Goal: Task Accomplishment & Management: Use online tool/utility

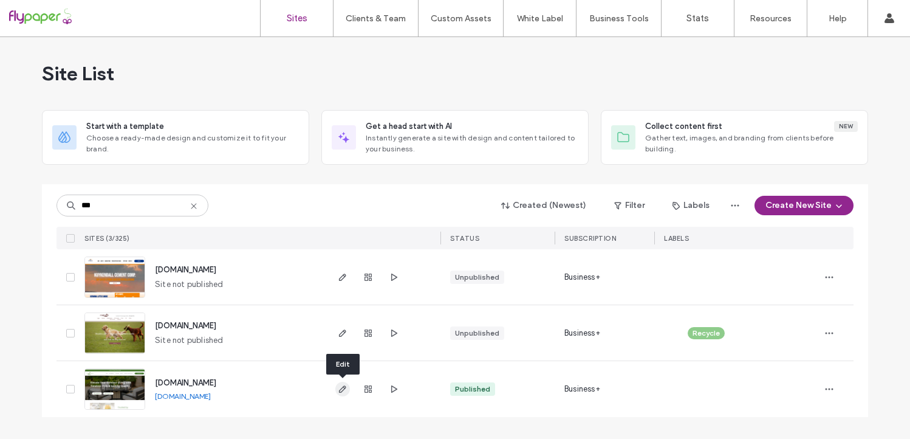
type input "***"
click at [340, 388] on icon "button" at bounding box center [343, 389] width 10 height 10
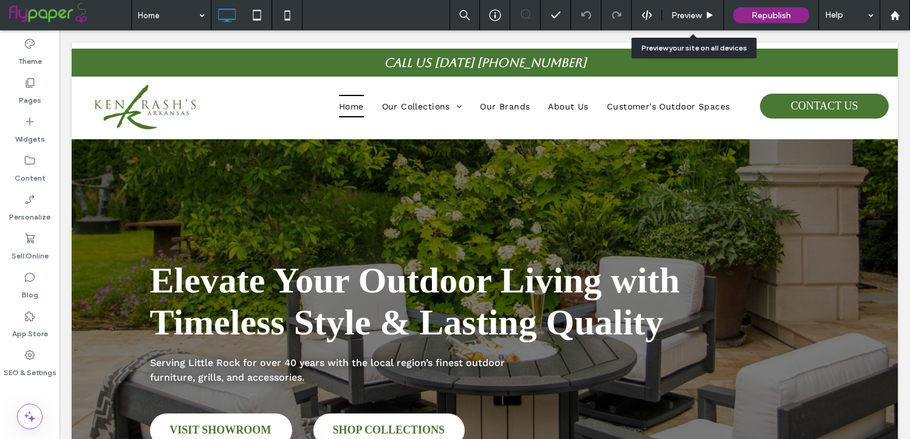
click at [688, 16] on span "Preview" at bounding box center [686, 15] width 30 height 10
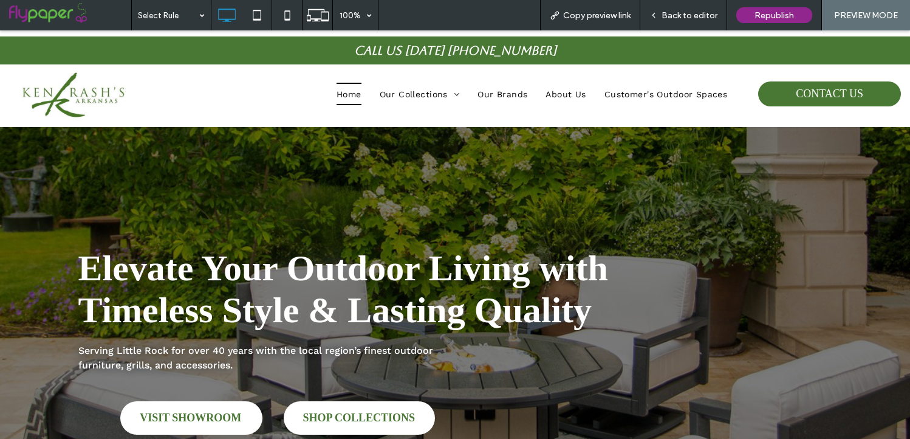
click at [589, 13] on span "Copy preview link" at bounding box center [596, 15] width 67 height 10
click at [595, 16] on span "Copy preview link" at bounding box center [596, 15] width 67 height 10
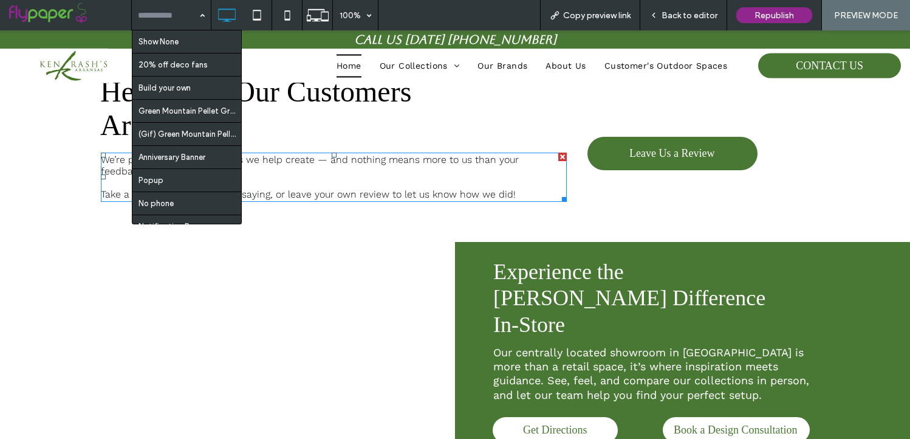
scroll to position [2038, 0]
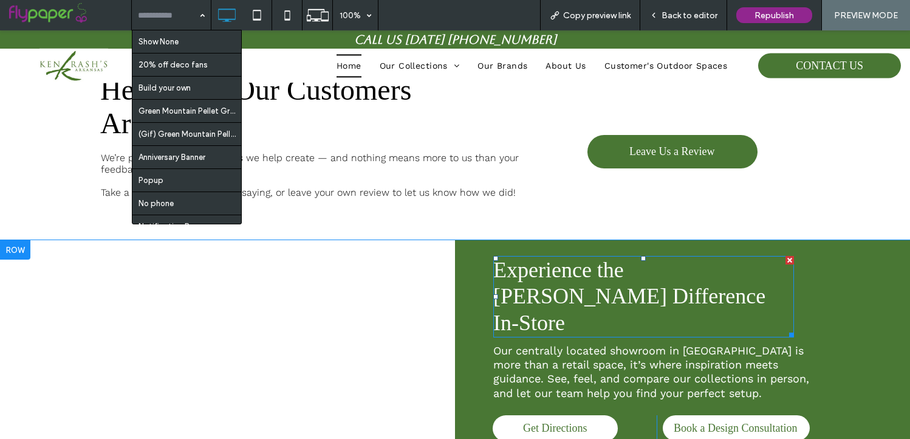
click at [692, 258] on span "Experience the Ken Rash Difference In-Store" at bounding box center [629, 296] width 272 height 77
click at [720, 257] on h6 "Experience the Ken Rash Difference In-Store" at bounding box center [643, 296] width 301 height 79
click at [710, 258] on span "Experience the Ken Rash Difference In-Store" at bounding box center [629, 296] width 272 height 77
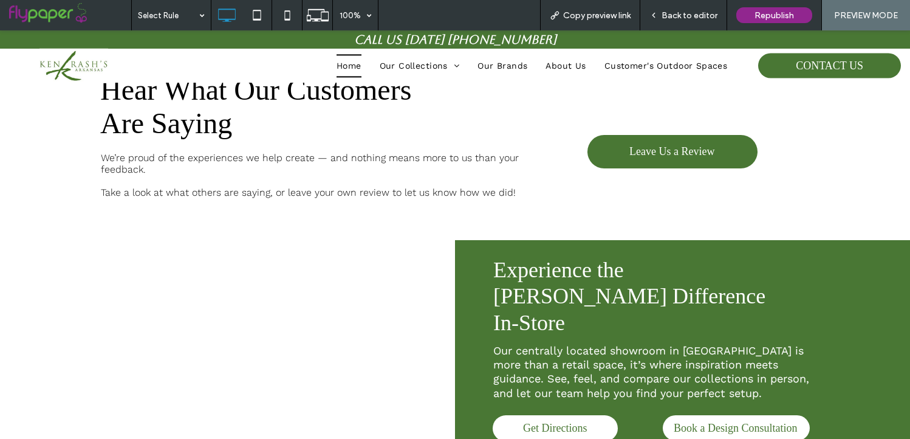
click at [194, 11] on div "Select Rule" at bounding box center [171, 15] width 79 height 30
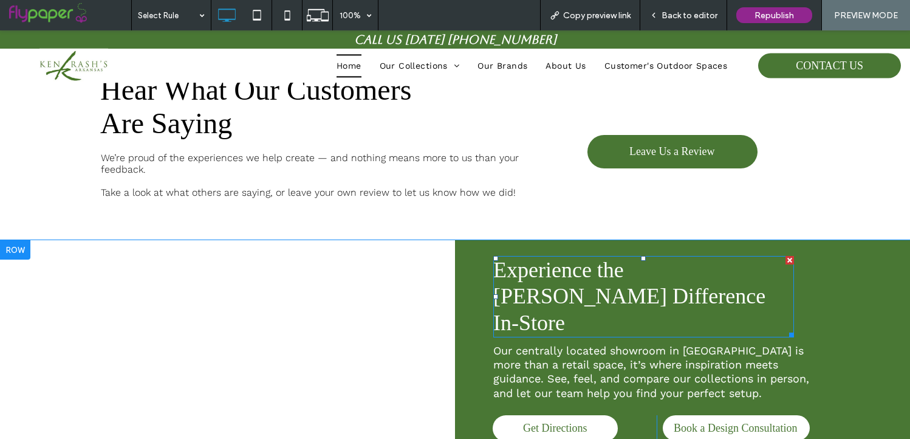
click at [695, 258] on span "Experience the Ken Rash Difference In-Store" at bounding box center [629, 296] width 272 height 77
click at [716, 257] on h6 "Experience the Ken Rash Difference In-Store" at bounding box center [643, 296] width 301 height 79
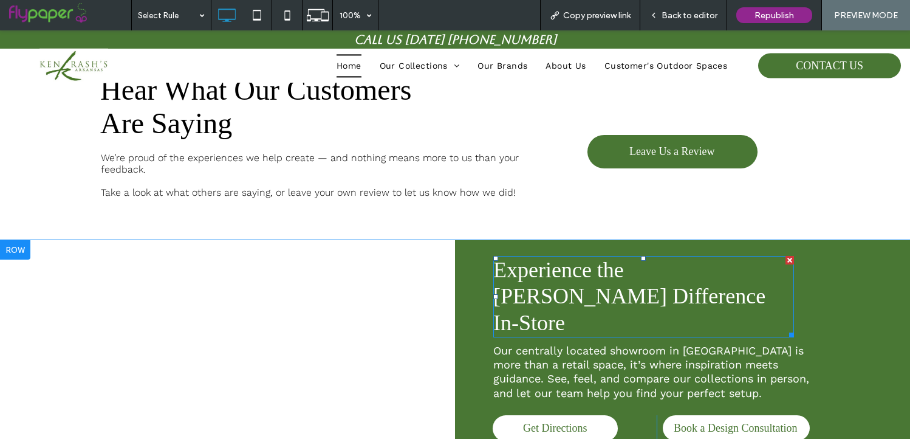
click at [716, 257] on h6 "Experience the Ken Rash Difference In-Store" at bounding box center [643, 296] width 301 height 79
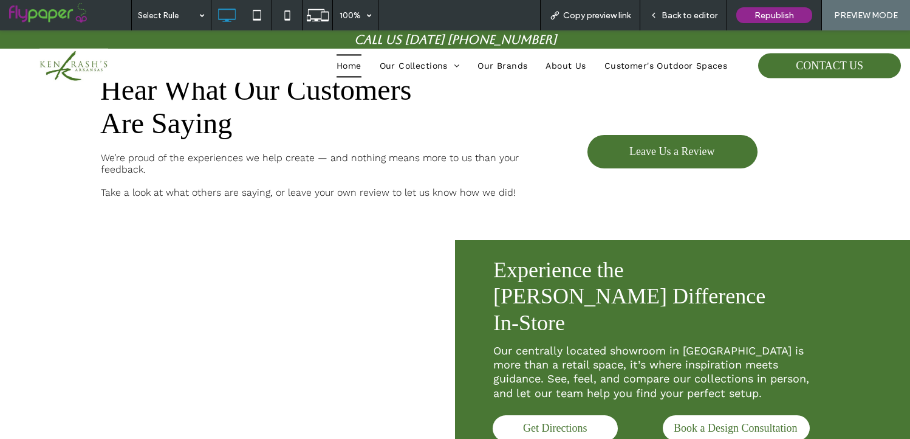
click at [665, 20] on div "Back to editor" at bounding box center [683, 15] width 87 height 30
click at [676, 21] on div "Back to editor" at bounding box center [683, 15] width 87 height 30
click at [671, 15] on span "Back to editor" at bounding box center [690, 15] width 56 height 10
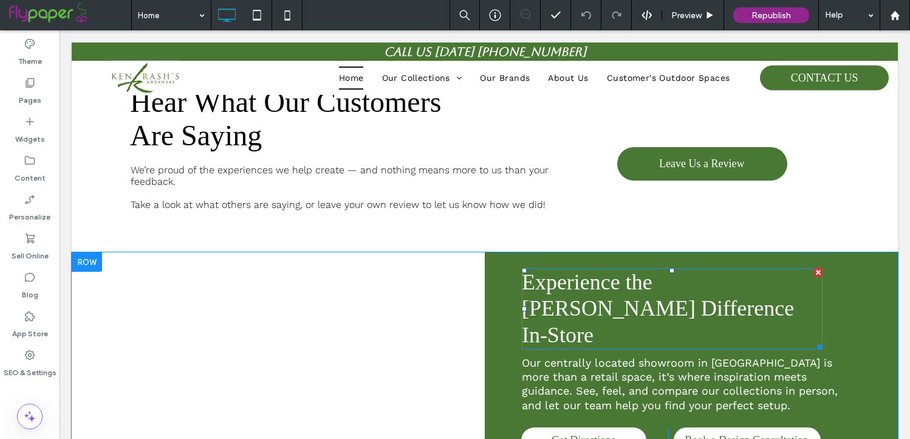
click at [745, 269] on h6 "Experience the Ken Rash Difference In-Store" at bounding box center [672, 308] width 301 height 79
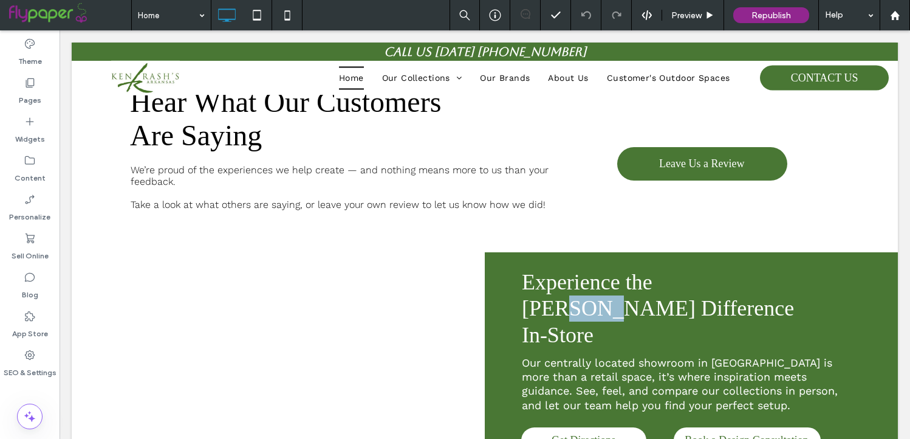
click at [745, 269] on h6 "Experience the Ken Rash Difference In-Store" at bounding box center [672, 308] width 301 height 79
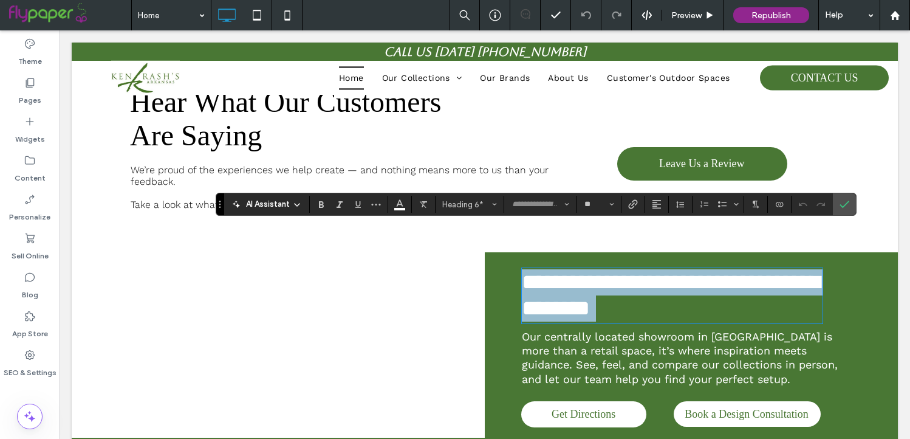
click at [748, 271] on span "**********" at bounding box center [671, 295] width 298 height 48
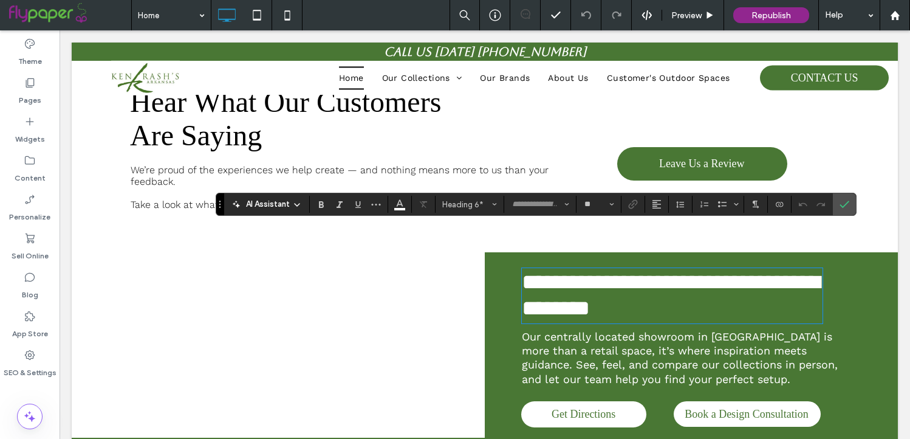
click at [742, 271] on span "**********" at bounding box center [671, 295] width 298 height 48
click at [846, 200] on icon "Confirm" at bounding box center [844, 204] width 10 height 10
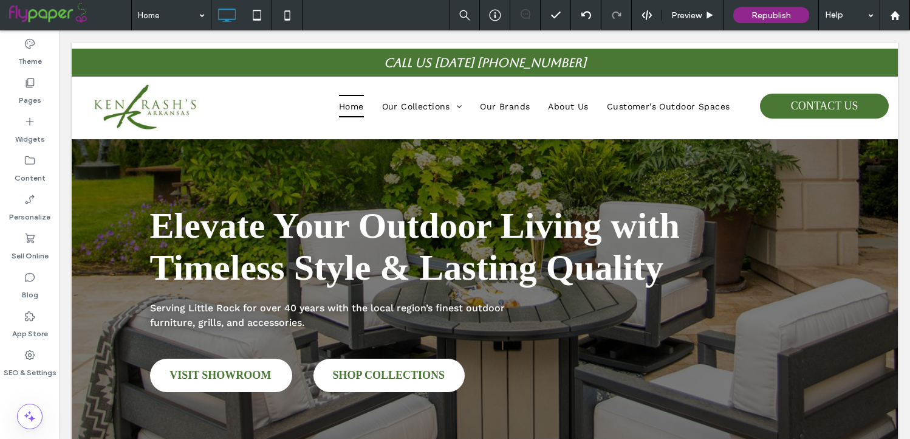
scroll to position [26, 0]
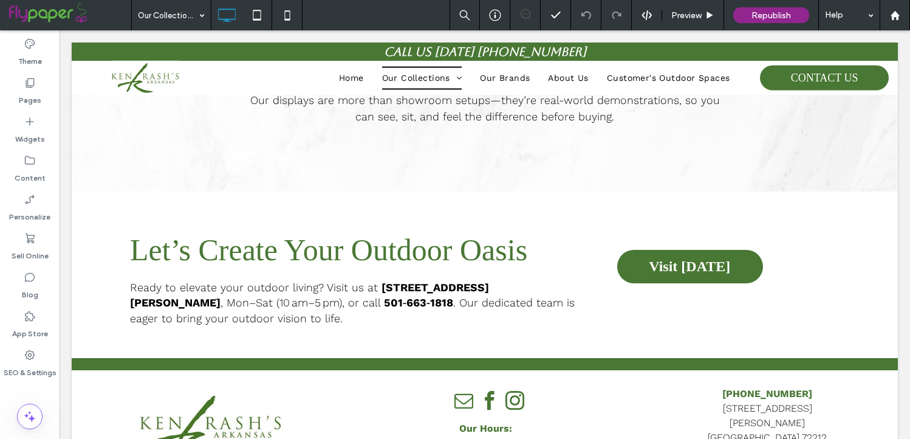
scroll to position [1776, 0]
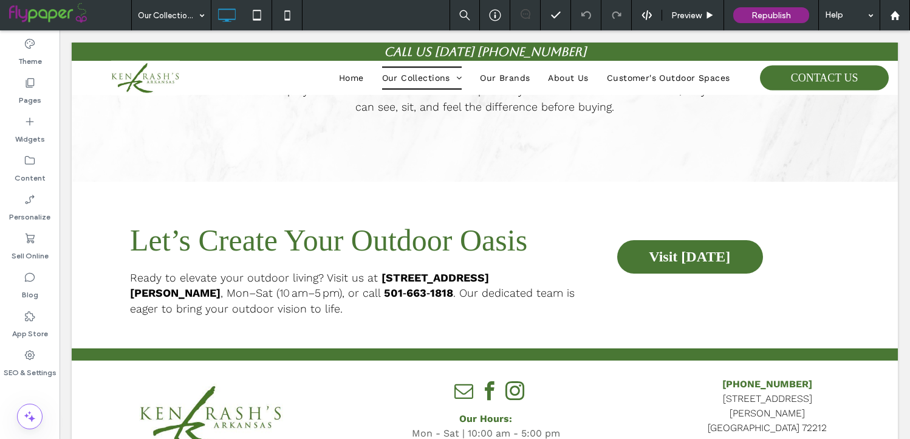
click at [189, 22] on input at bounding box center [168, 15] width 61 height 30
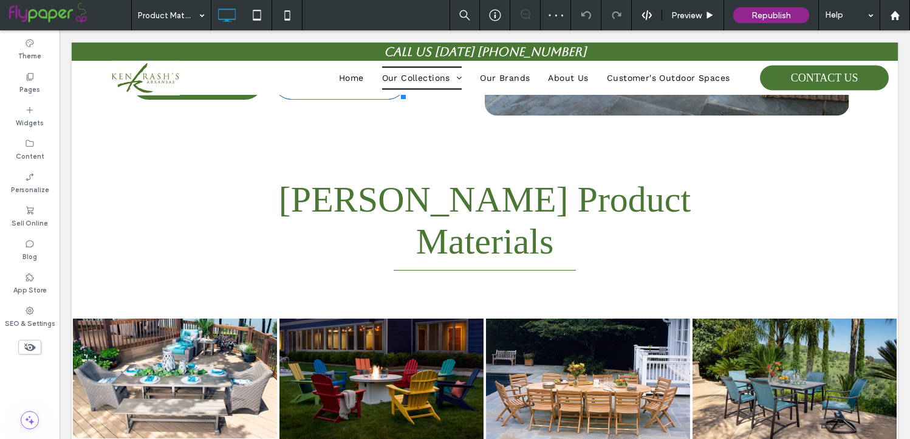
scroll to position [346, 0]
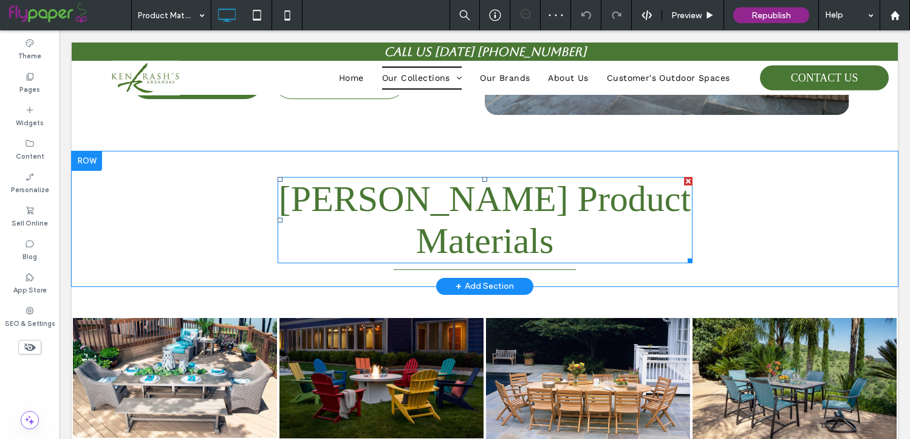
click at [403, 187] on span "Ken Rash Product Materials" at bounding box center [485, 220] width 412 height 82
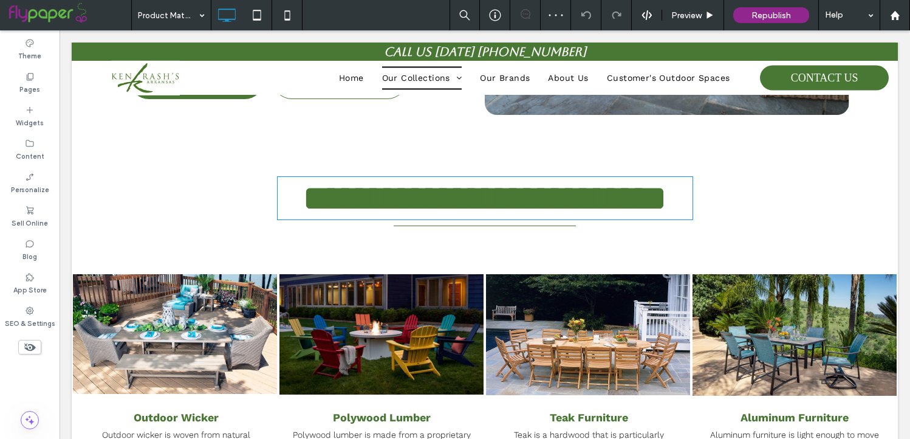
click at [403, 187] on span "**********" at bounding box center [485, 198] width 364 height 36
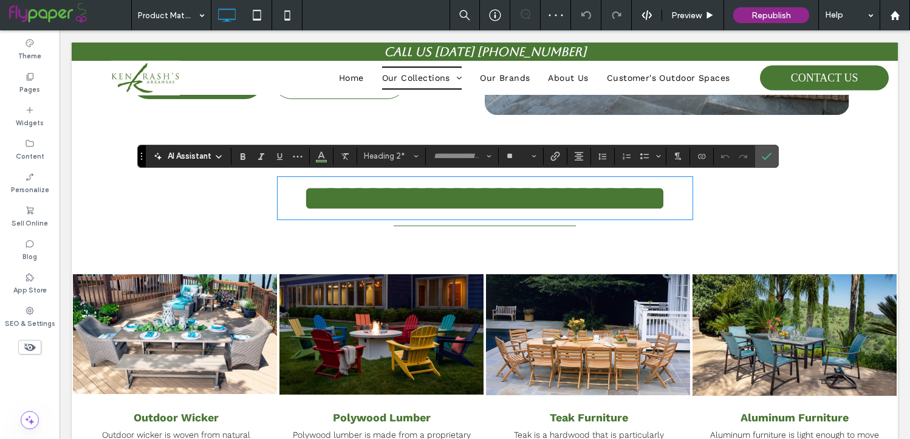
click at [422, 193] on span "**********" at bounding box center [485, 198] width 364 height 36
click at [758, 156] on label "Confirm" at bounding box center [766, 156] width 18 height 22
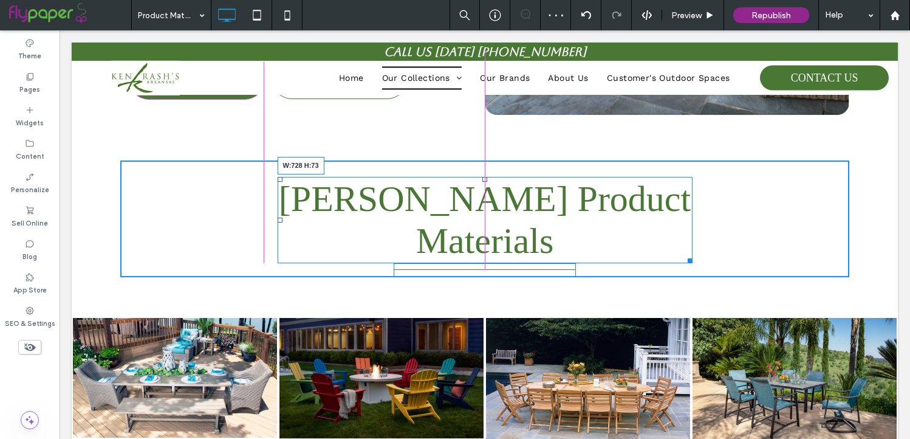
drag, startPoint x: 688, startPoint y: 260, endPoint x: 703, endPoint y: 258, distance: 15.4
click at [703, 258] on div "Shop Premium Product Materials Whether you're creating a cozy seating area or a…" at bounding box center [485, 408] width 826 height 1231
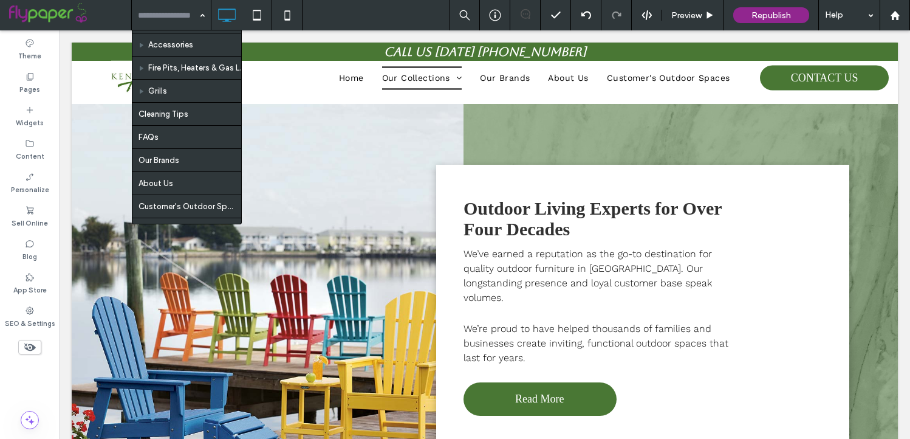
scroll to position [112, 0]
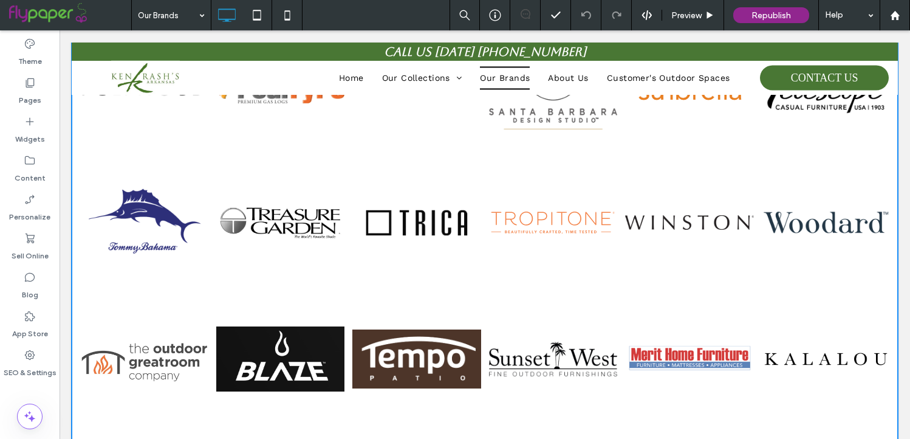
scroll to position [1274, 0]
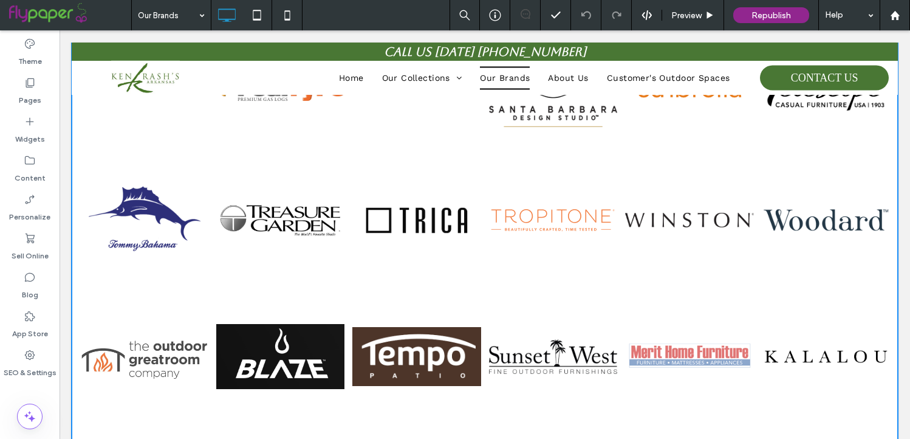
click at [677, 352] on link at bounding box center [689, 356] width 129 height 129
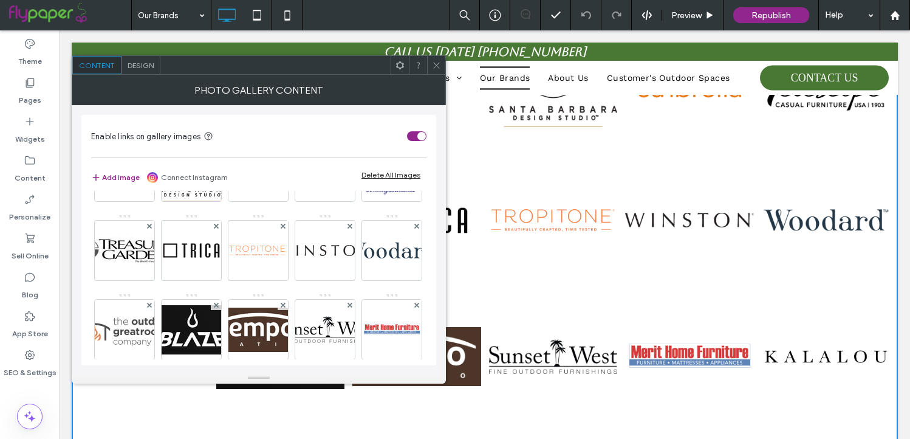
scroll to position [635, 0]
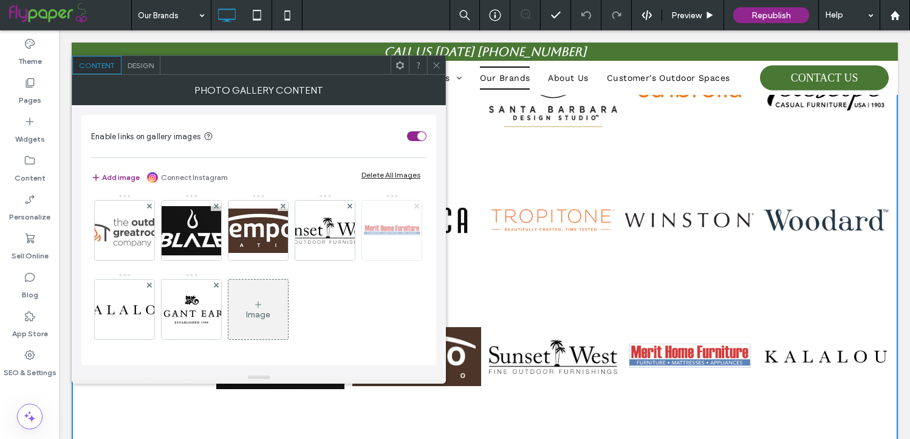
click at [414, 205] on use at bounding box center [416, 205] width 5 height 5
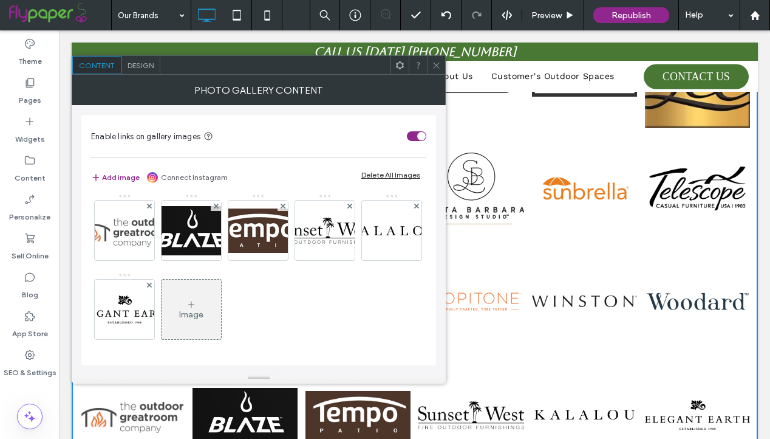
scroll to position [1251, 0]
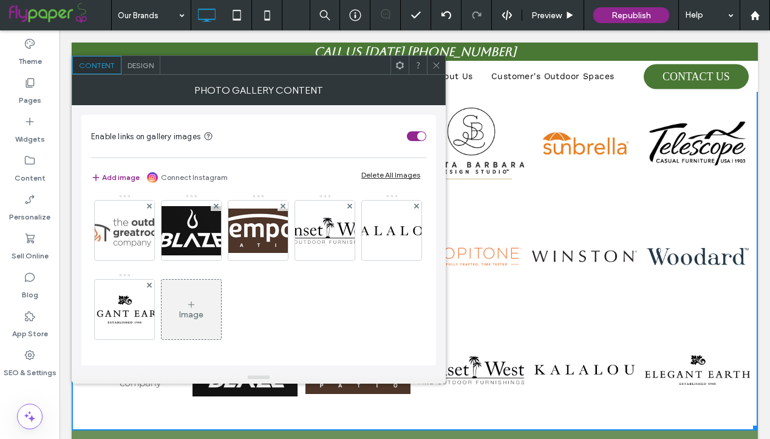
click at [162, 303] on div "Image" at bounding box center [192, 309] width 60 height 57
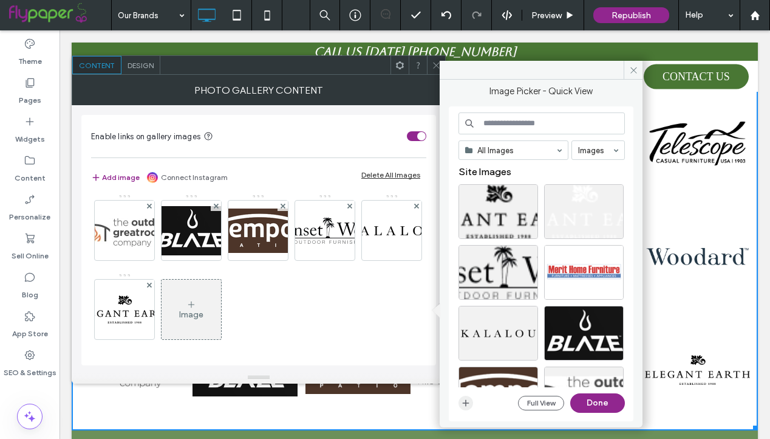
click at [470, 398] on icon "button" at bounding box center [466, 403] width 10 height 10
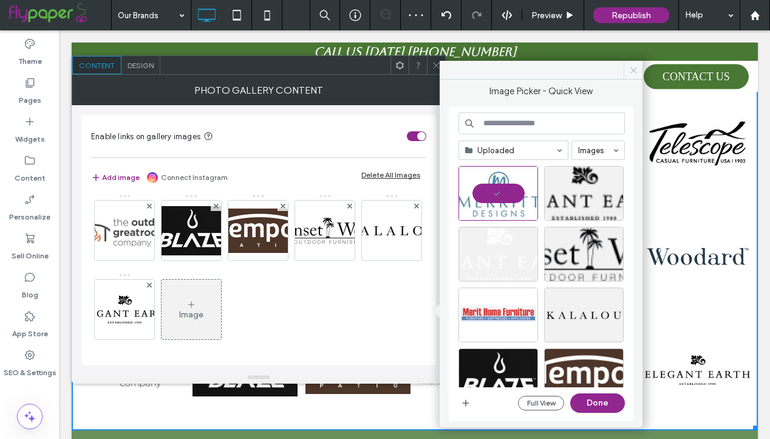
click at [631, 71] on icon at bounding box center [633, 70] width 9 height 9
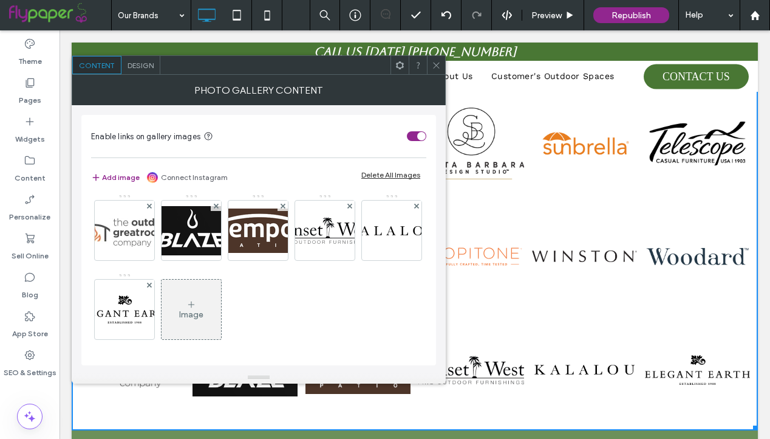
scroll to position [635, 0]
click at [186, 300] on icon at bounding box center [191, 304] width 10 height 10
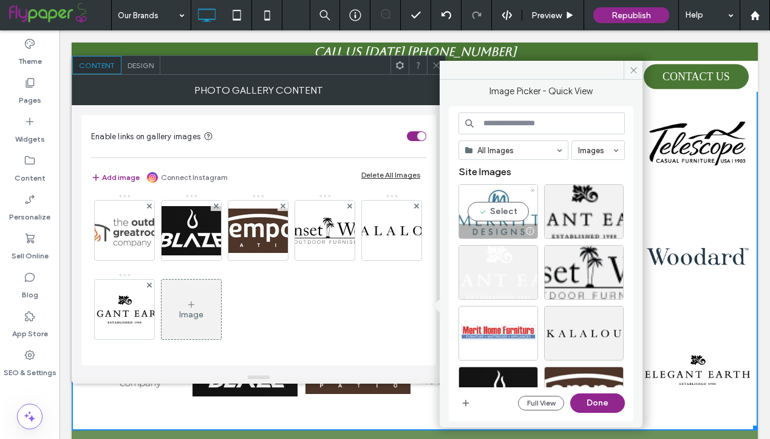
click at [494, 208] on div "Select" at bounding box center [499, 211] width 80 height 55
click at [592, 397] on button "Done" at bounding box center [597, 402] width 55 height 19
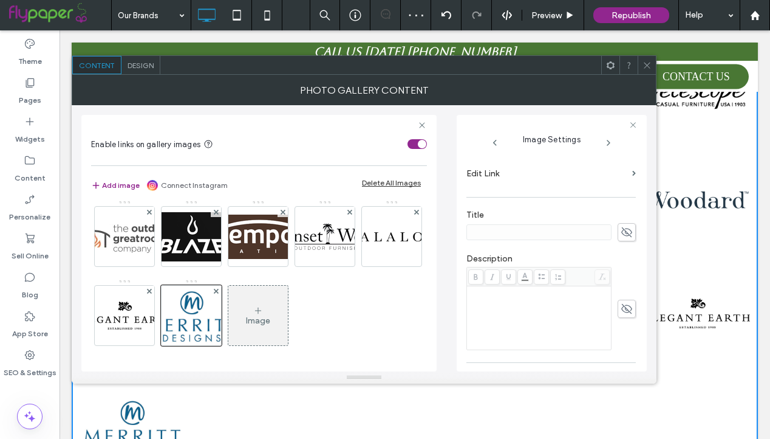
scroll to position [181, 0]
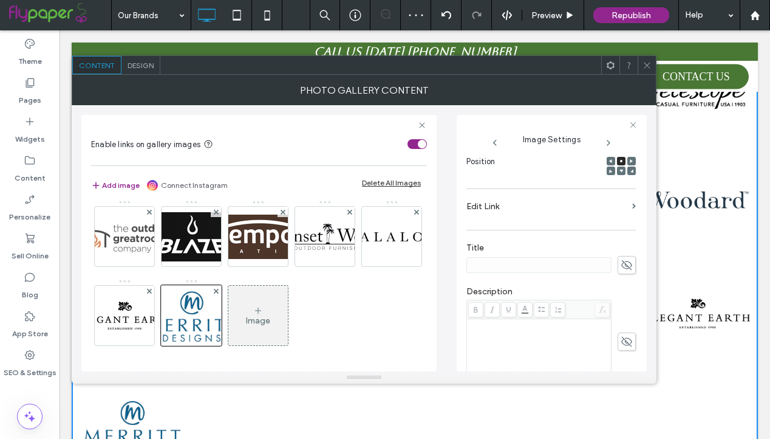
click at [583, 202] on label "Edit Link" at bounding box center [547, 206] width 161 height 22
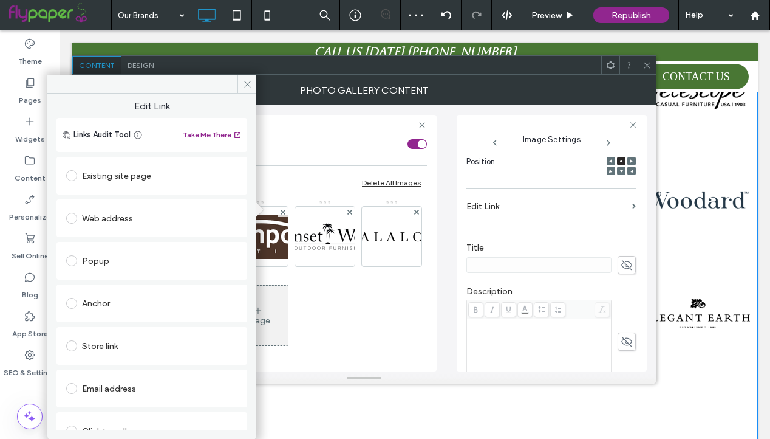
click at [120, 216] on div "Web address" at bounding box center [151, 217] width 171 height 19
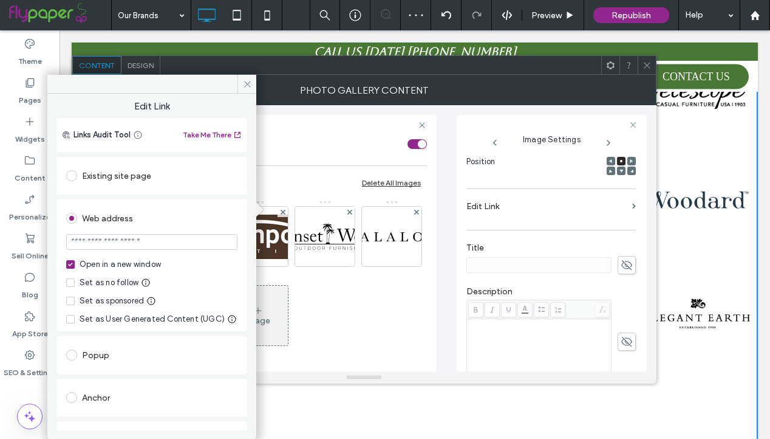
click at [149, 247] on input "url" at bounding box center [151, 242] width 171 height 16
paste input "**********"
type input "**********"
click at [227, 205] on div "Web address" at bounding box center [151, 216] width 171 height 22
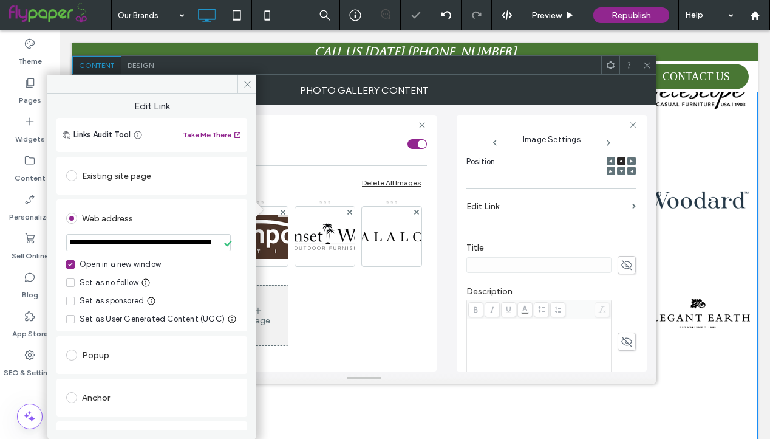
scroll to position [0, 0]
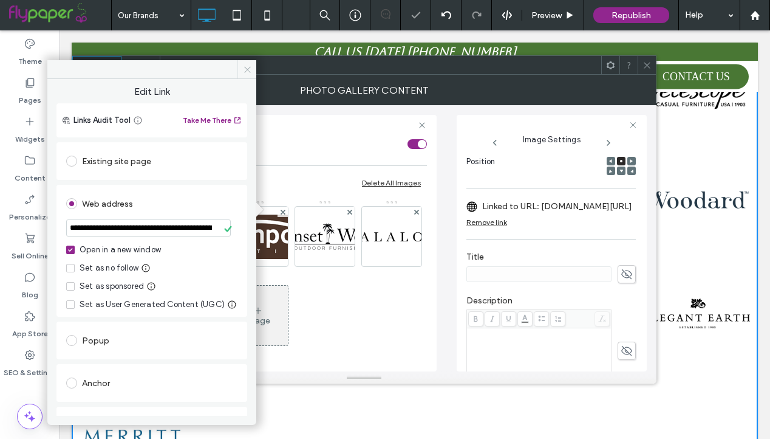
click at [248, 67] on use at bounding box center [247, 69] width 6 height 6
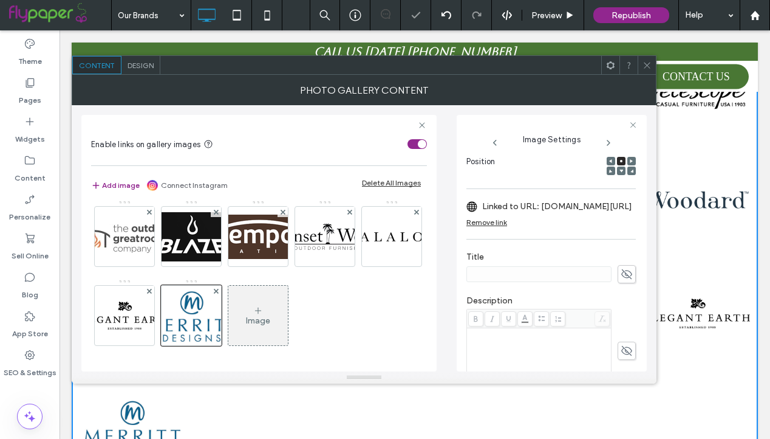
click at [643, 64] on icon at bounding box center [647, 65] width 9 height 9
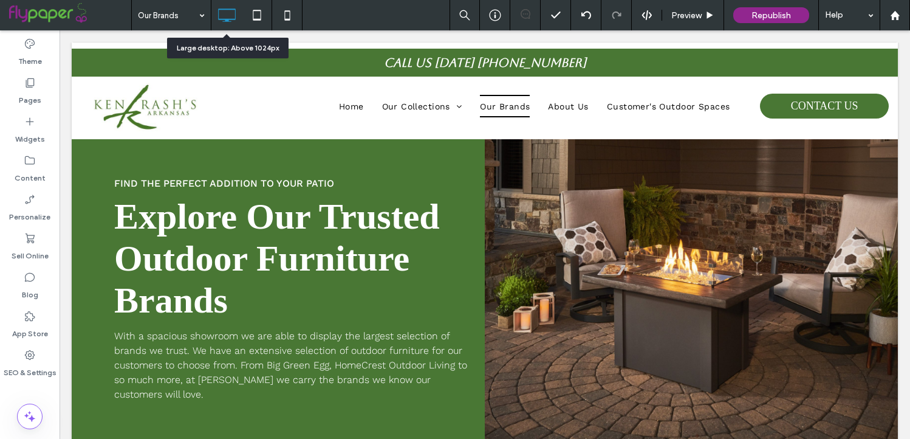
click at [225, 15] on icon at bounding box center [226, 15] width 24 height 24
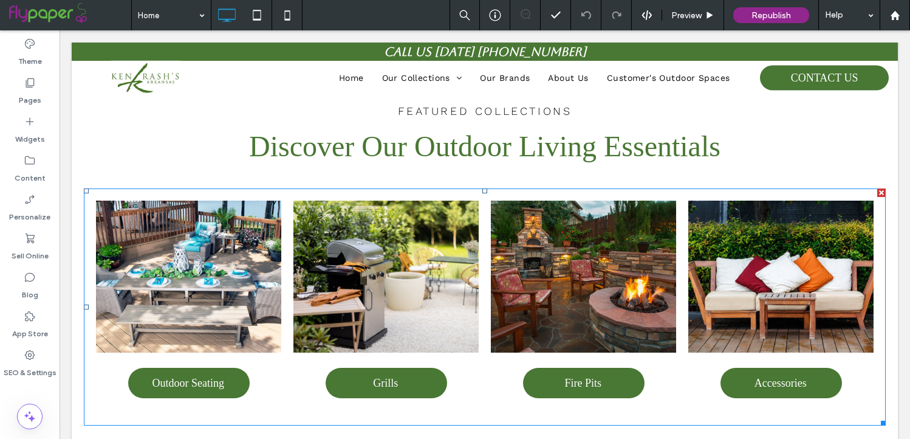
scroll to position [1202, 0]
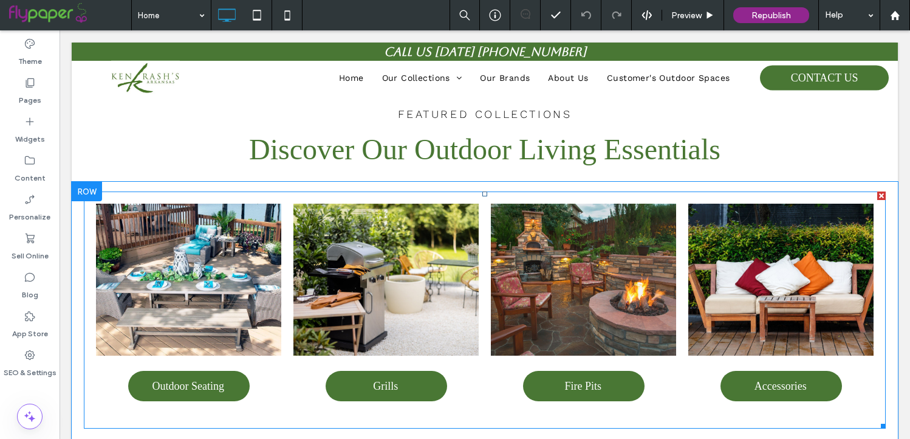
click at [591, 264] on link at bounding box center [583, 279] width 185 height 152
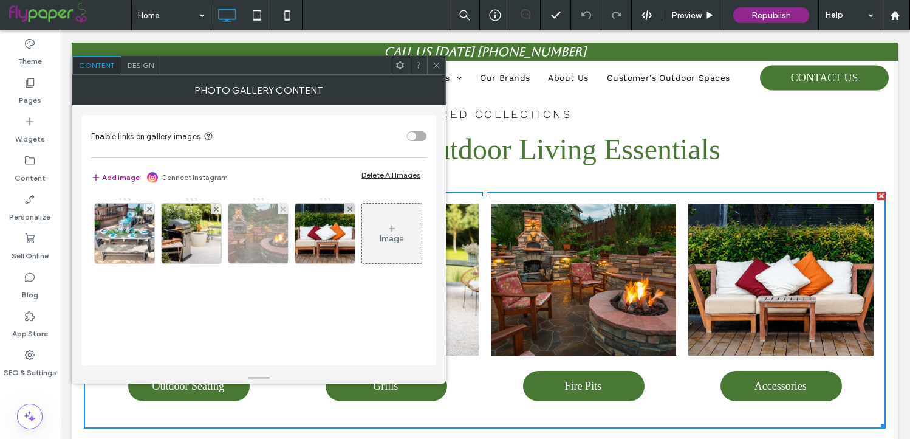
click at [266, 229] on img at bounding box center [258, 233] width 87 height 60
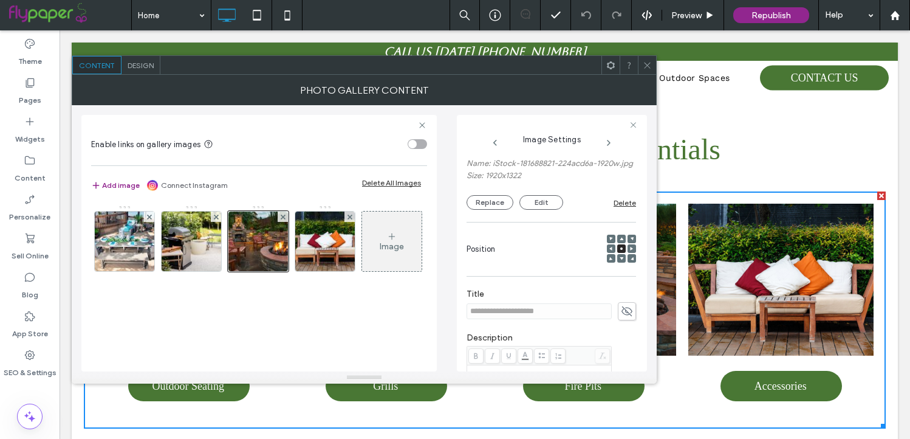
scroll to position [0, 0]
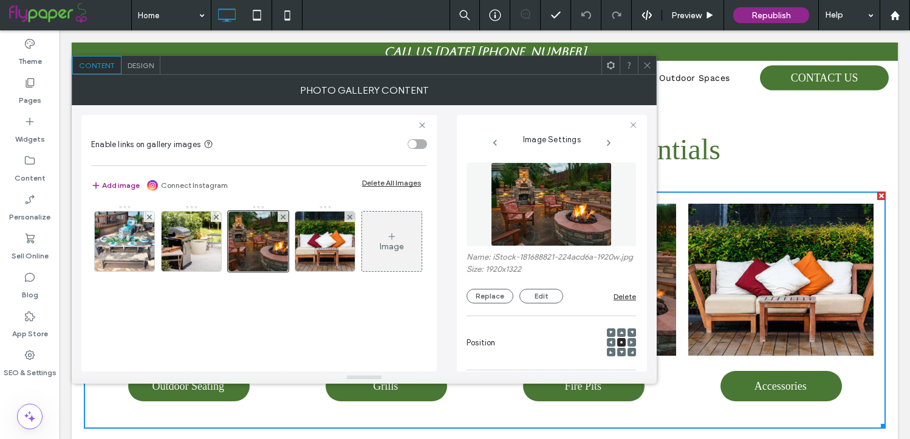
click at [547, 203] on img at bounding box center [551, 204] width 121 height 84
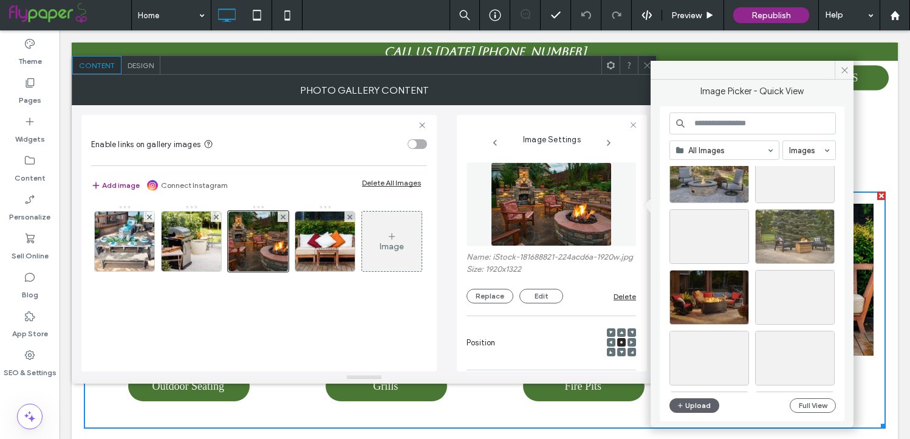
scroll to position [887, 0]
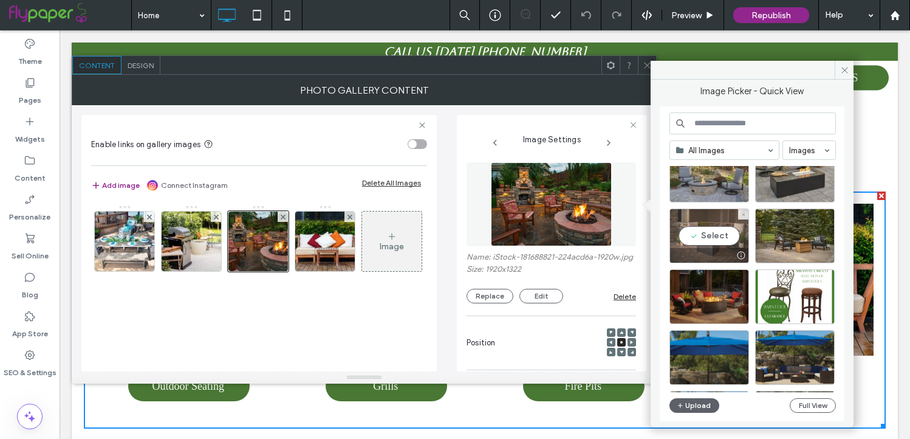
click at [713, 248] on div at bounding box center [709, 255] width 78 height 15
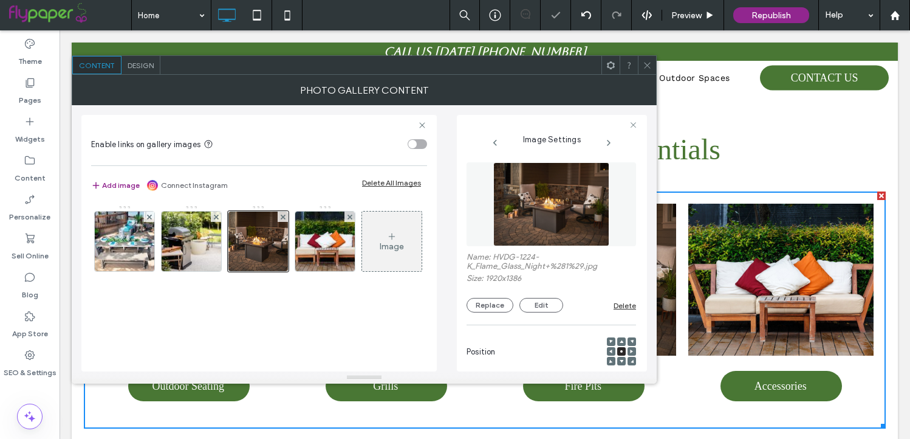
click at [651, 70] on span at bounding box center [647, 65] width 9 height 18
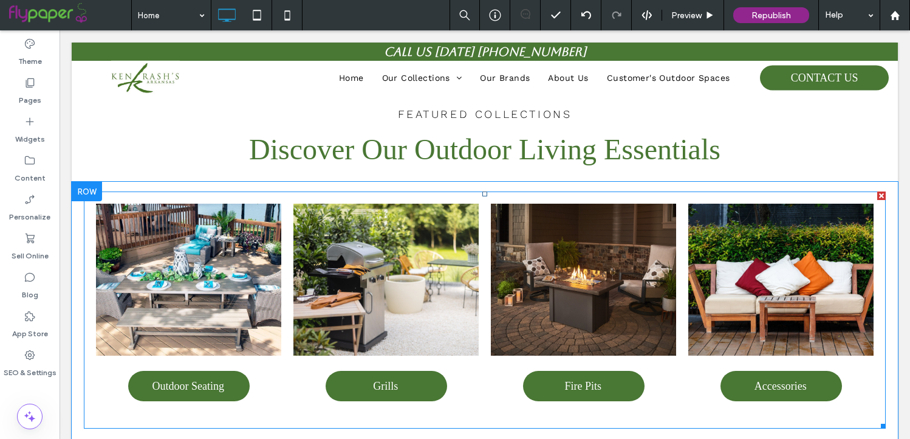
click at [400, 247] on link at bounding box center [385, 279] width 185 height 152
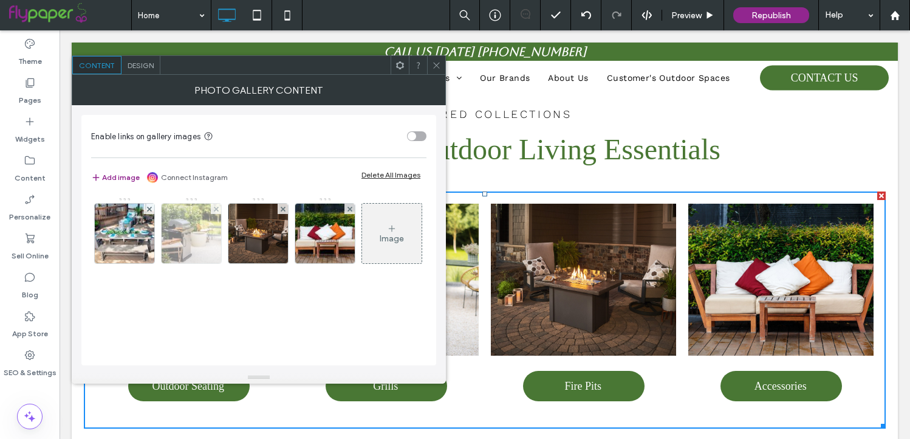
click at [191, 230] on img at bounding box center [191, 233] width 89 height 60
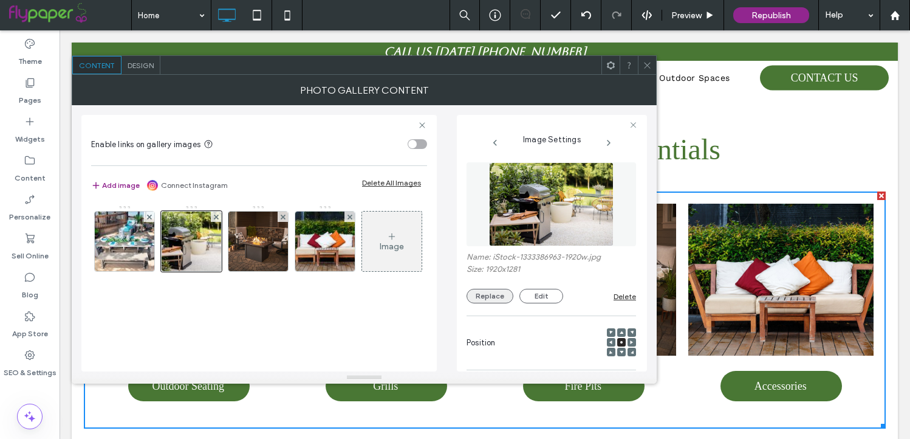
click at [485, 292] on button "Replace" at bounding box center [490, 296] width 47 height 15
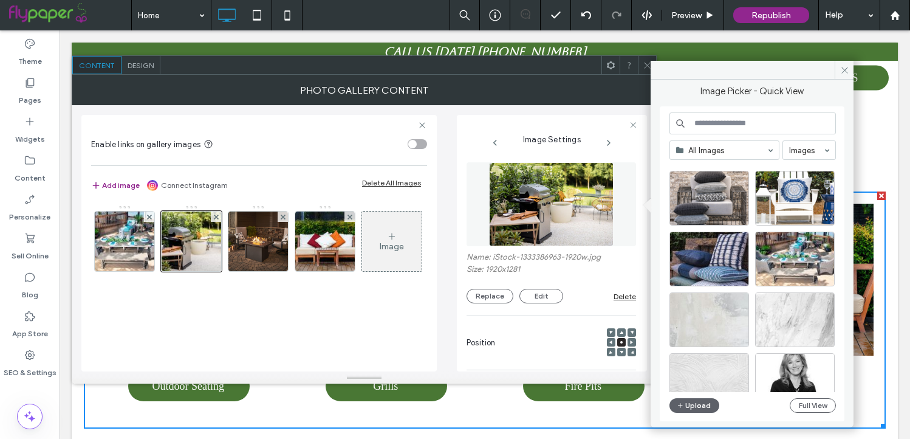
scroll to position [318, 0]
click at [843, 70] on icon at bounding box center [844, 70] width 9 height 9
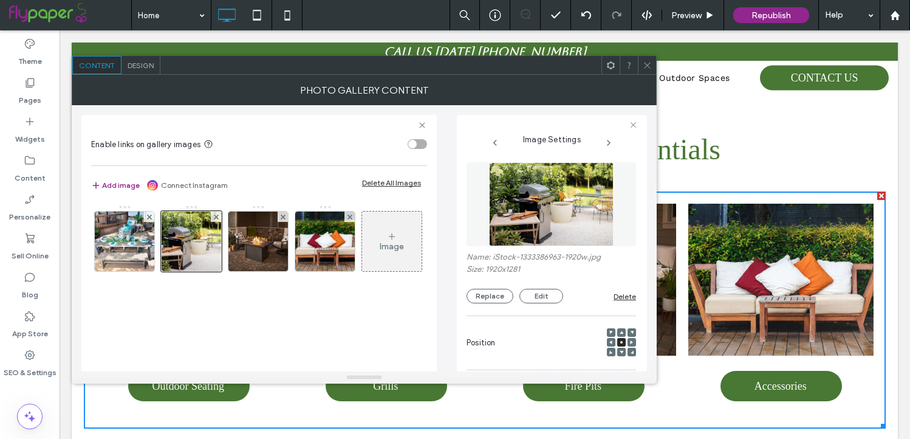
click at [772, 251] on link at bounding box center [780, 279] width 185 height 152
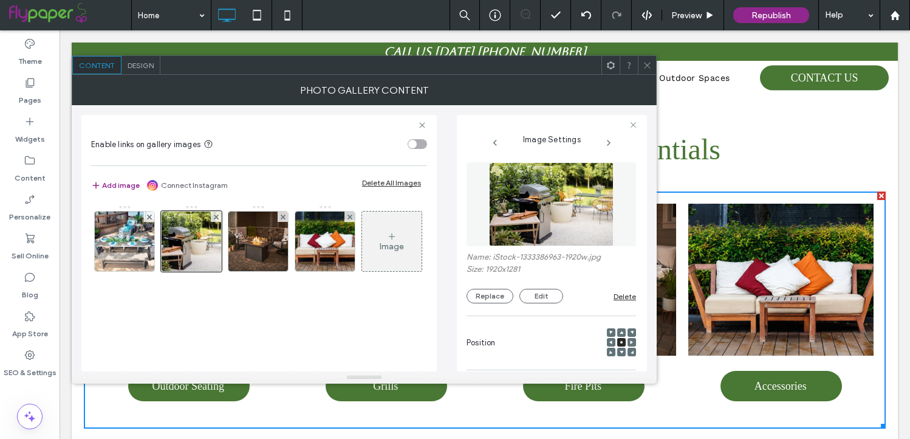
click at [645, 70] on span at bounding box center [647, 65] width 9 height 18
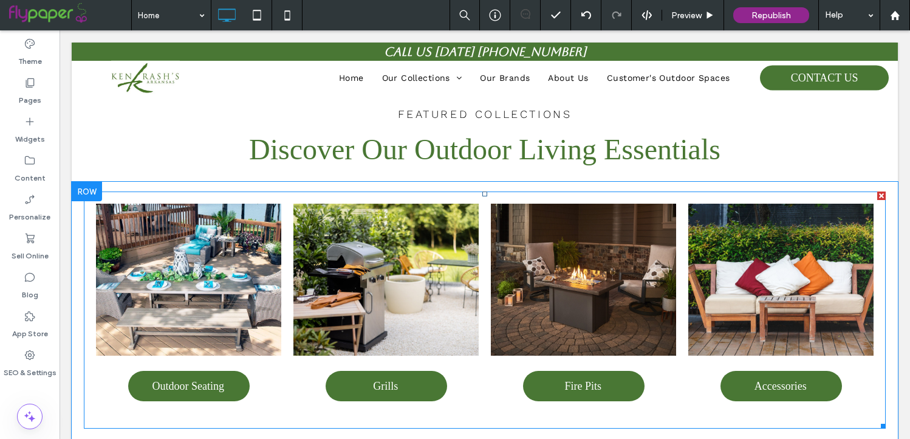
click at [755, 291] on link at bounding box center [780, 279] width 185 height 152
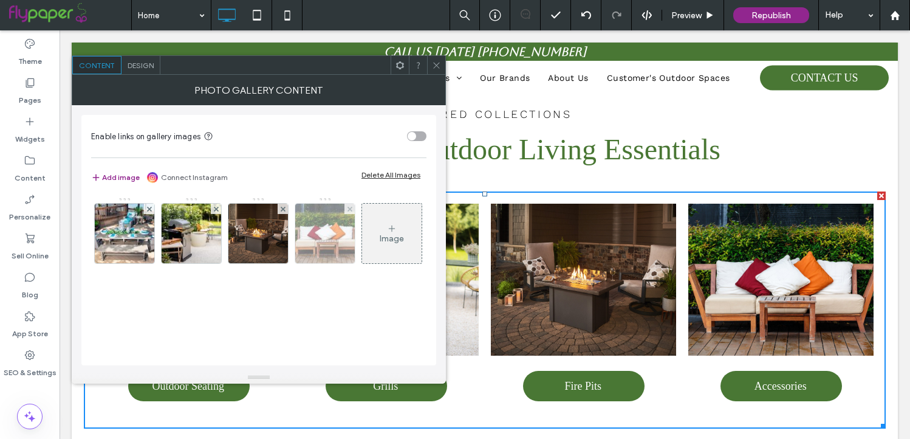
click at [319, 209] on img at bounding box center [325, 233] width 89 height 60
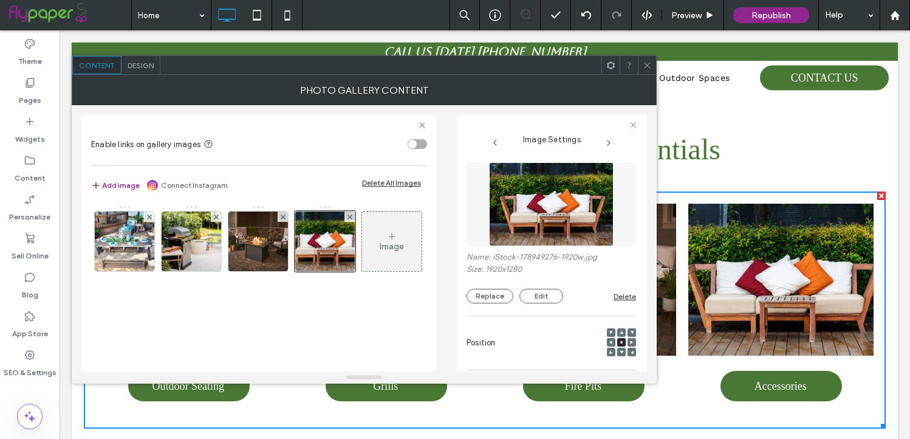
click at [550, 205] on img at bounding box center [551, 204] width 125 height 84
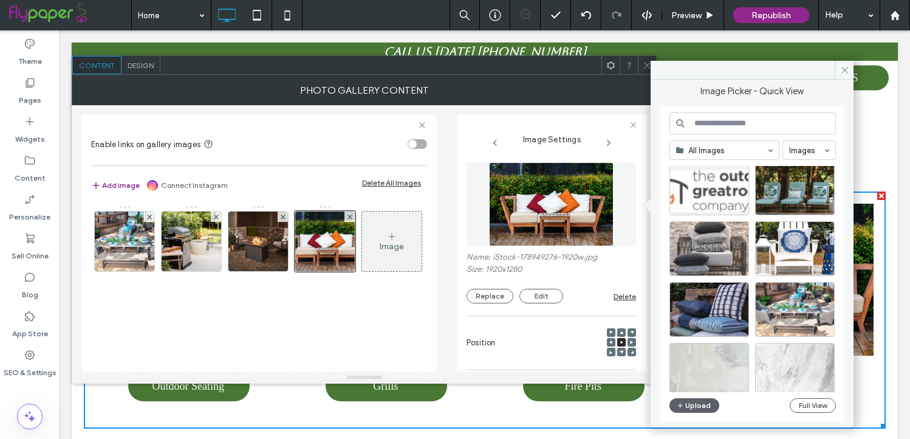
scroll to position [279, 0]
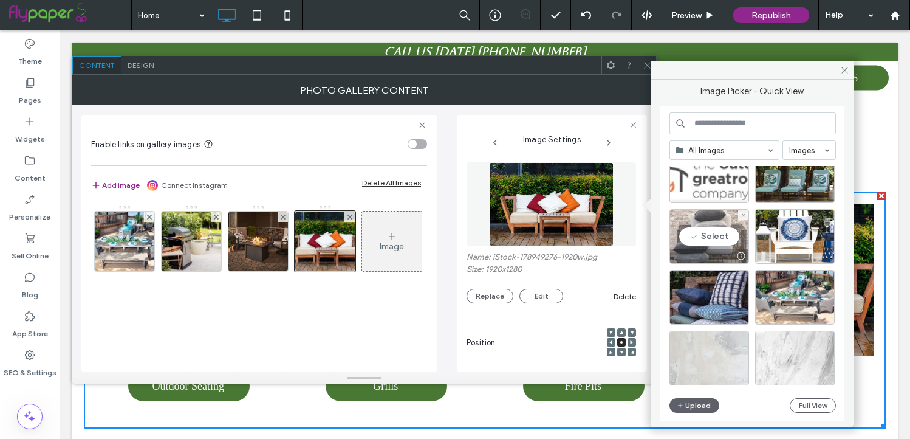
click at [724, 227] on div "Select" at bounding box center [709, 236] width 80 height 55
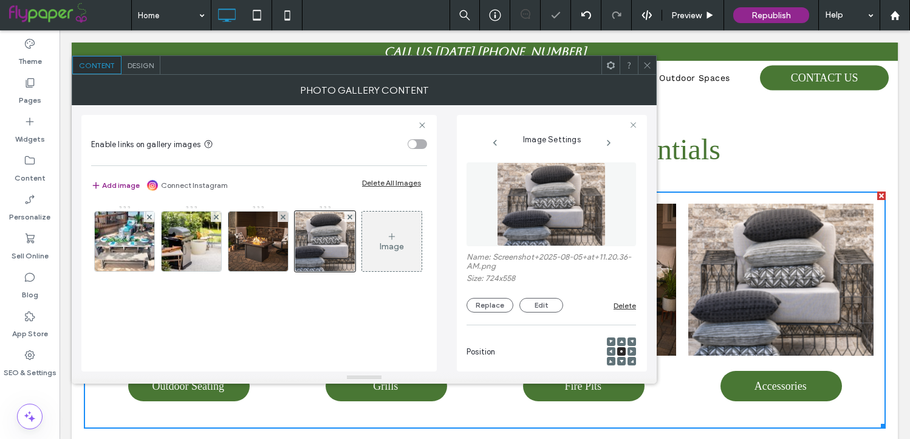
click at [646, 65] on icon at bounding box center [647, 65] width 9 height 9
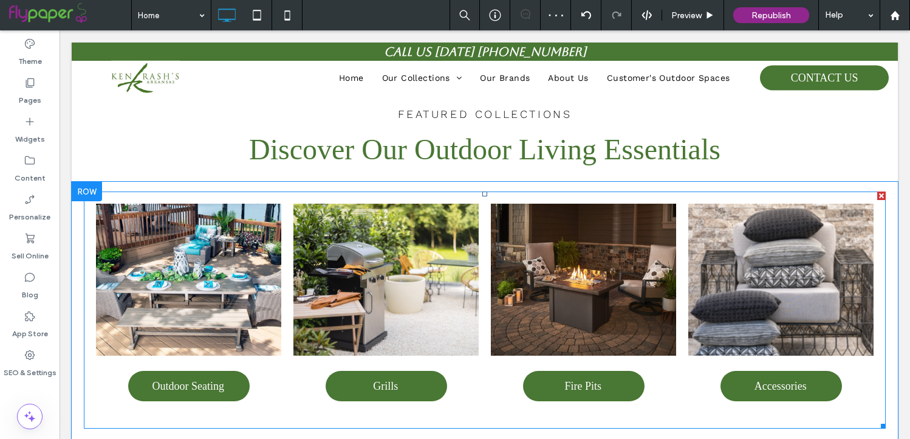
click at [358, 247] on link at bounding box center [385, 279] width 185 height 152
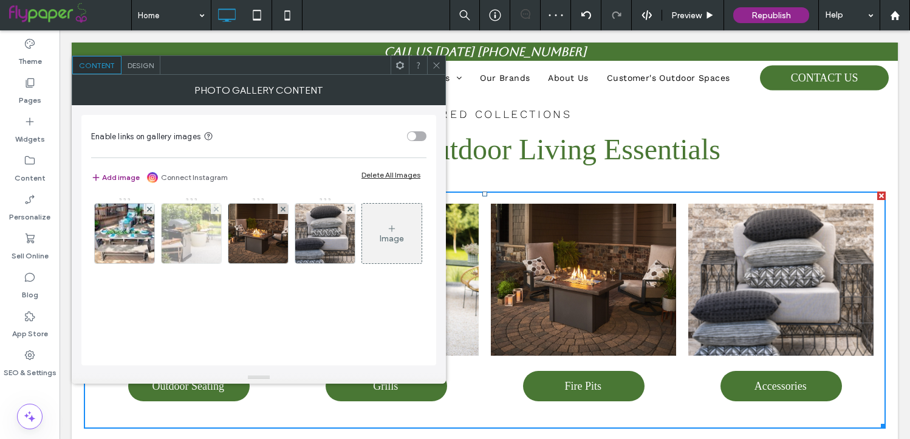
click at [183, 219] on img at bounding box center [191, 233] width 89 height 60
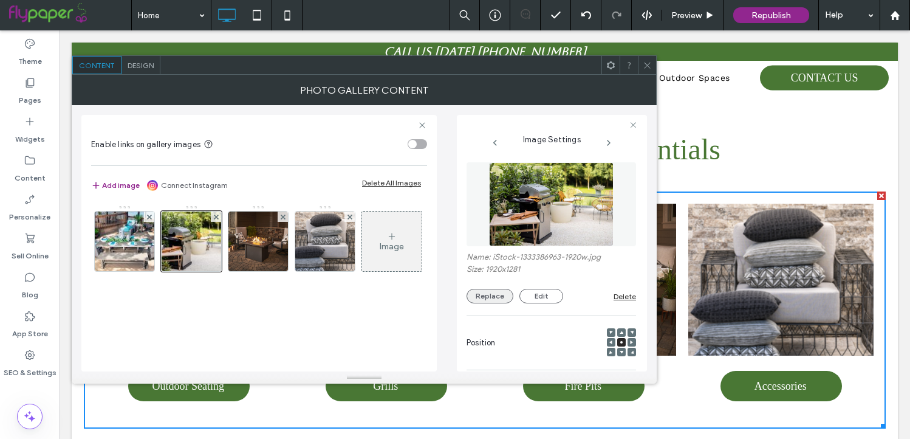
click at [499, 291] on button "Replace" at bounding box center [490, 296] width 47 height 15
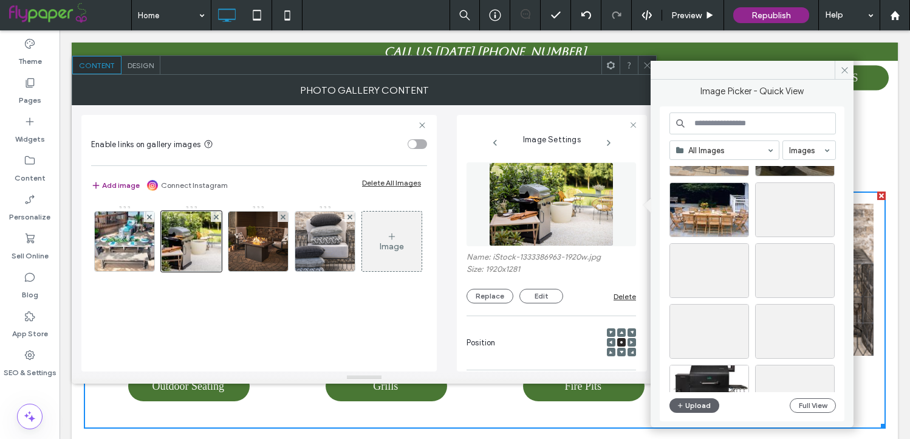
scroll to position [2328, 0]
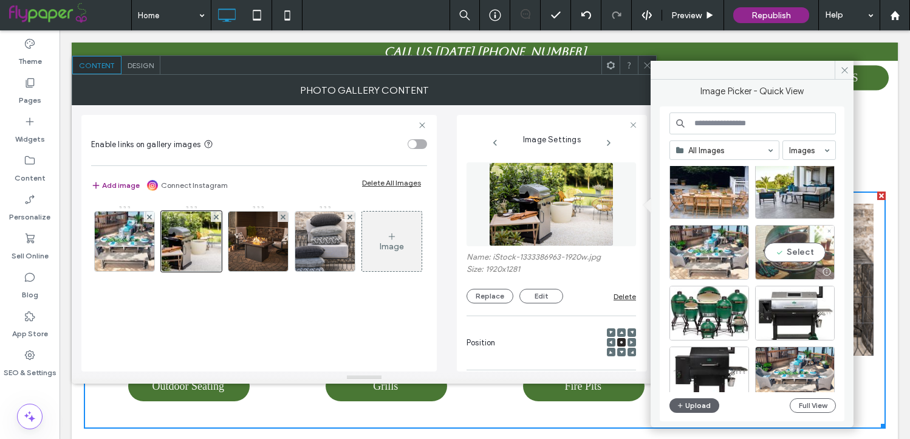
click at [790, 253] on div "Select" at bounding box center [795, 252] width 80 height 55
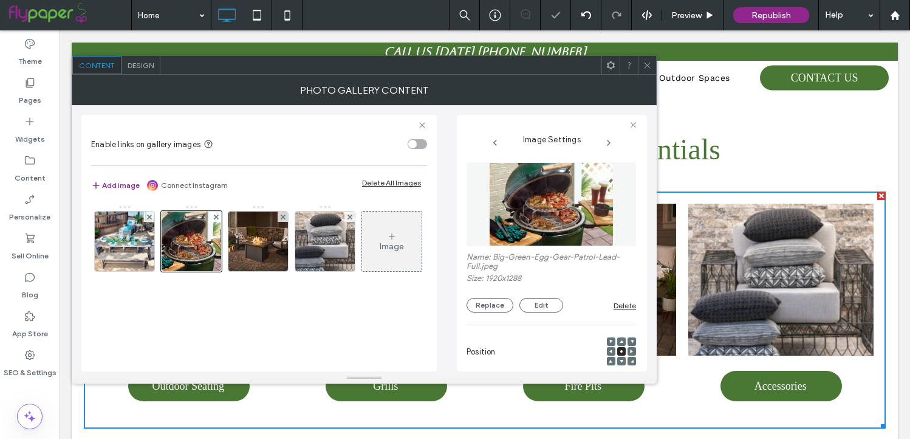
click at [646, 68] on icon at bounding box center [647, 65] width 9 height 9
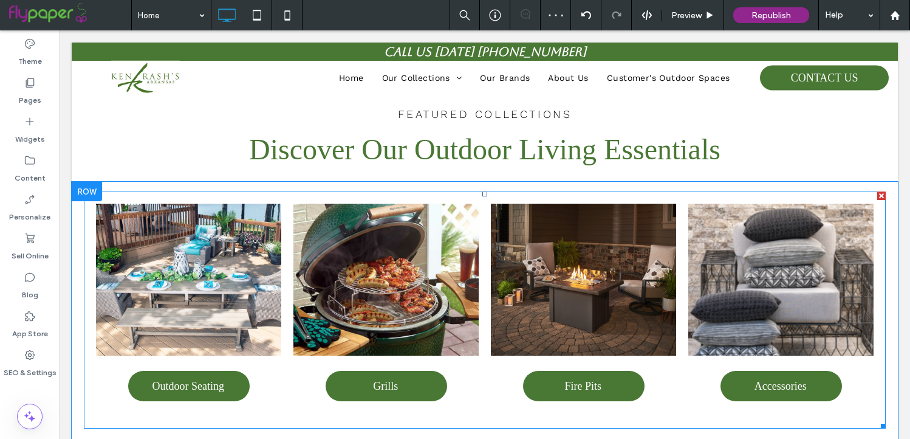
click at [187, 284] on link at bounding box center [188, 279] width 185 height 152
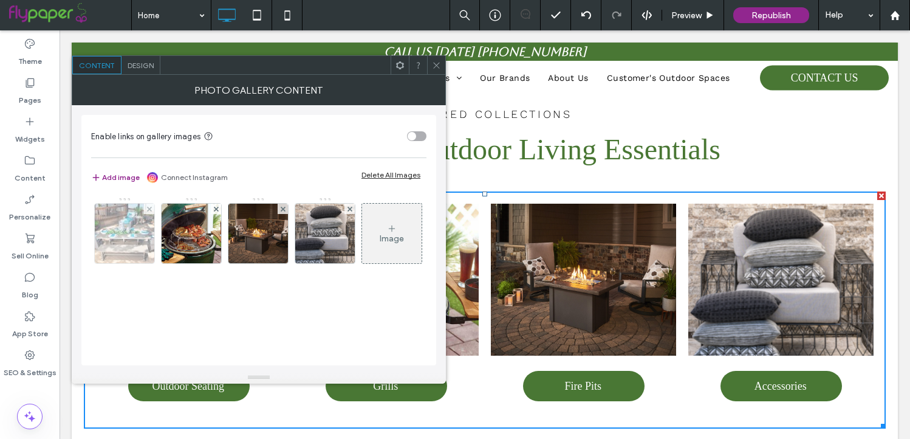
click at [130, 241] on img at bounding box center [124, 233] width 95 height 60
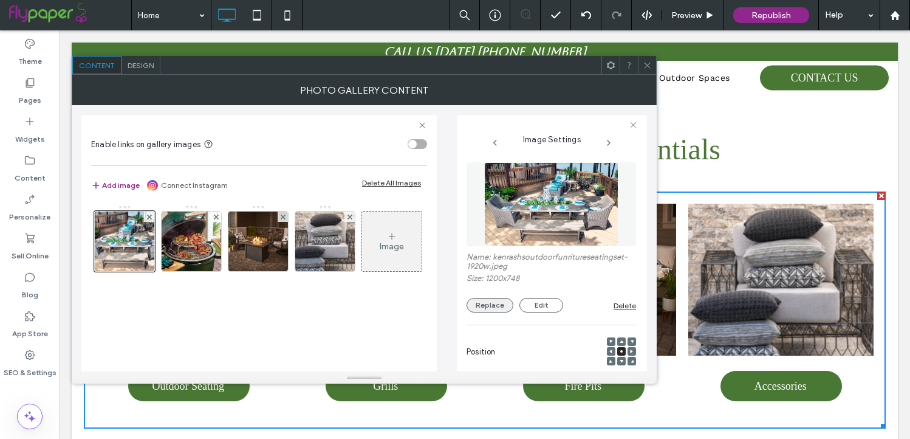
click at [497, 309] on button "Replace" at bounding box center [490, 305] width 47 height 15
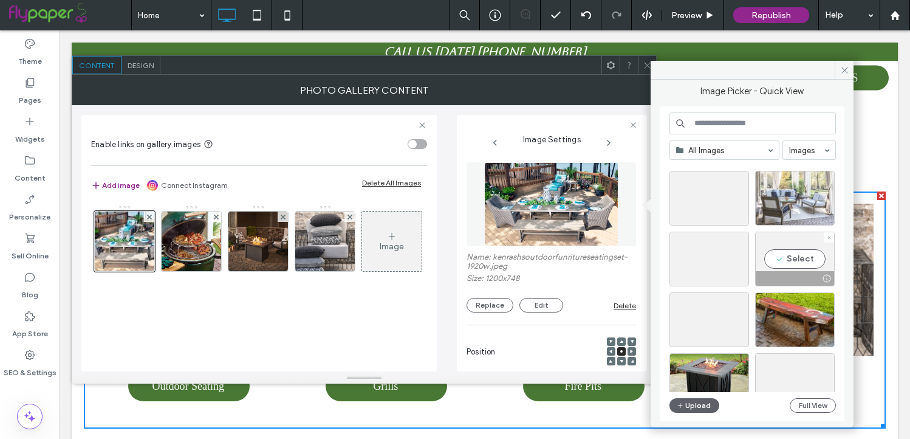
scroll to position [1301, 0]
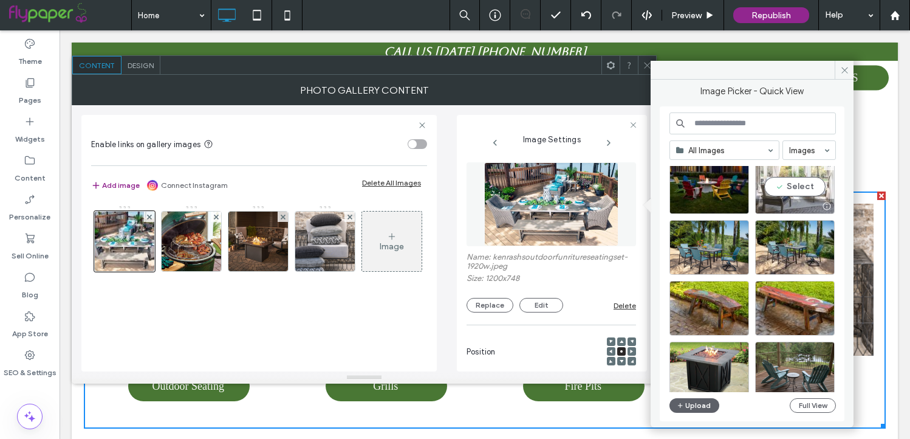
click at [801, 193] on div "Select" at bounding box center [795, 186] width 80 height 55
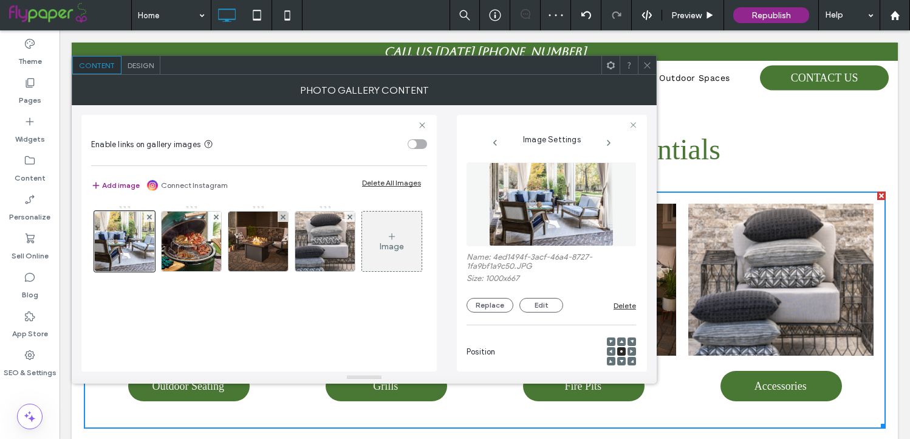
click at [645, 69] on icon at bounding box center [647, 65] width 9 height 9
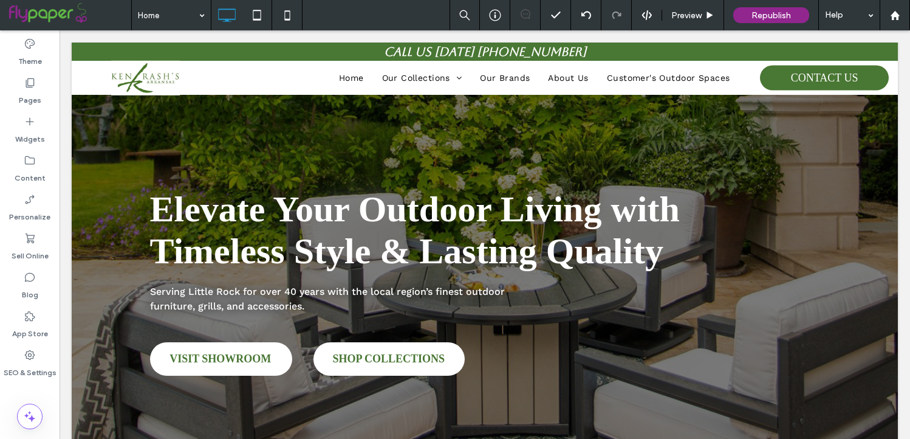
scroll to position [0, 0]
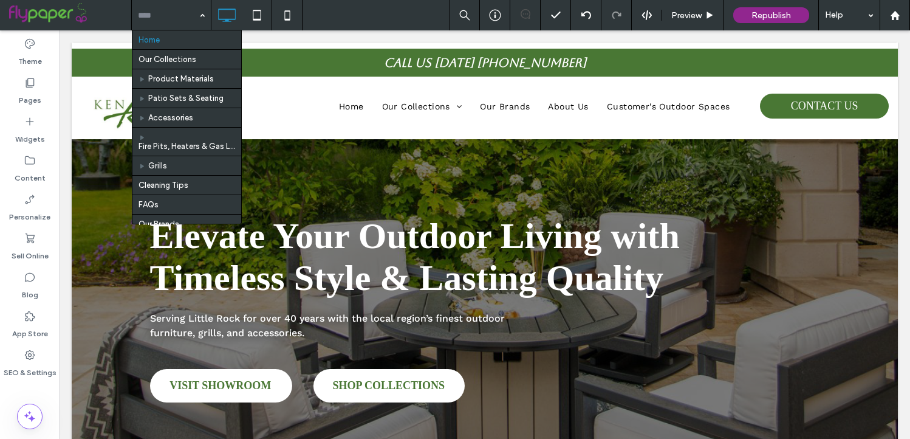
click at [343, 18] on div "Home Our Collections Product Materials Patio Sets & Seating Accessories Fire Pi…" at bounding box center [520, 15] width 779 height 30
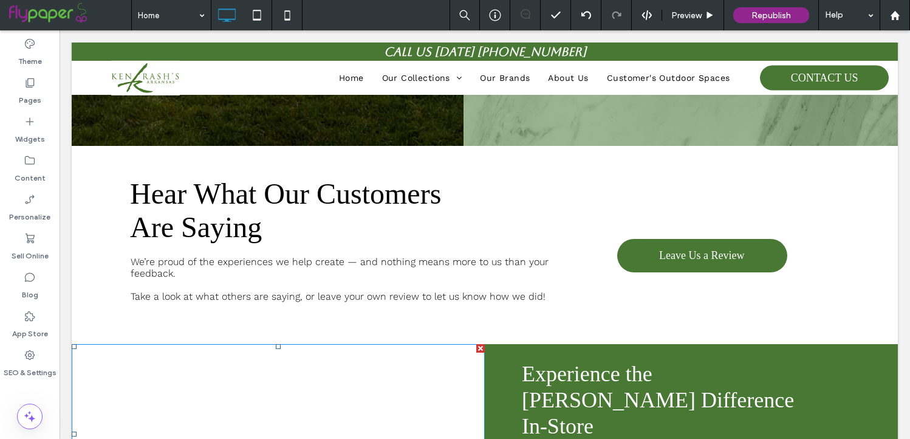
scroll to position [1902, 0]
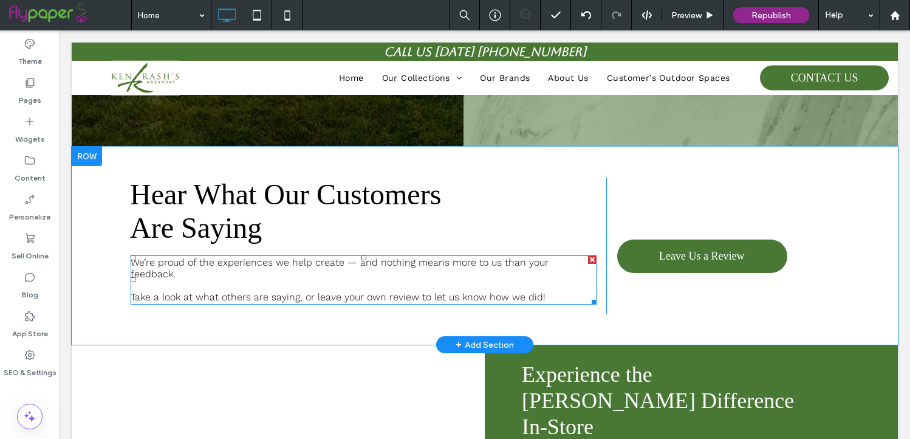
click at [378, 291] on span "Take a look at what others are saying, or leave your own review to let us know …" at bounding box center [338, 297] width 415 height 12
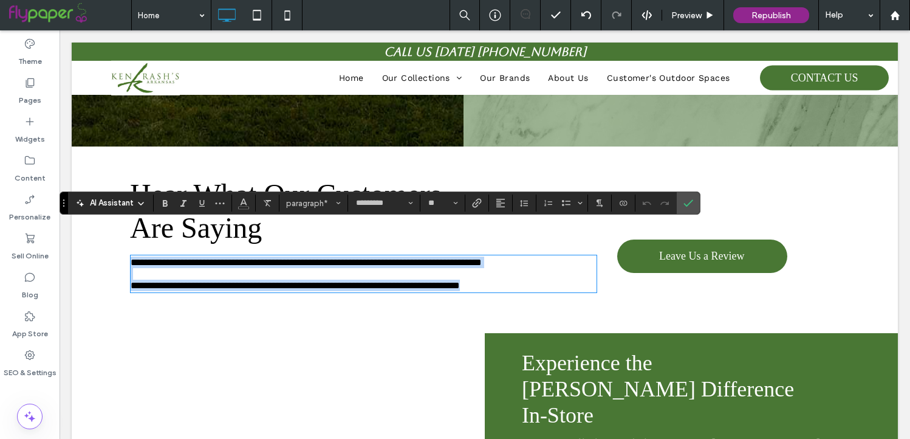
click at [457, 268] on p "**********" at bounding box center [364, 279] width 466 height 23
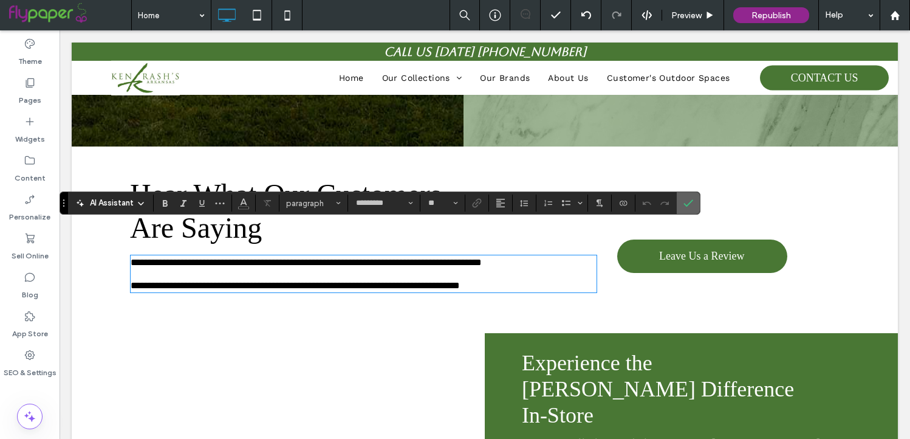
click at [683, 197] on span "Confirm" at bounding box center [685, 203] width 5 height 22
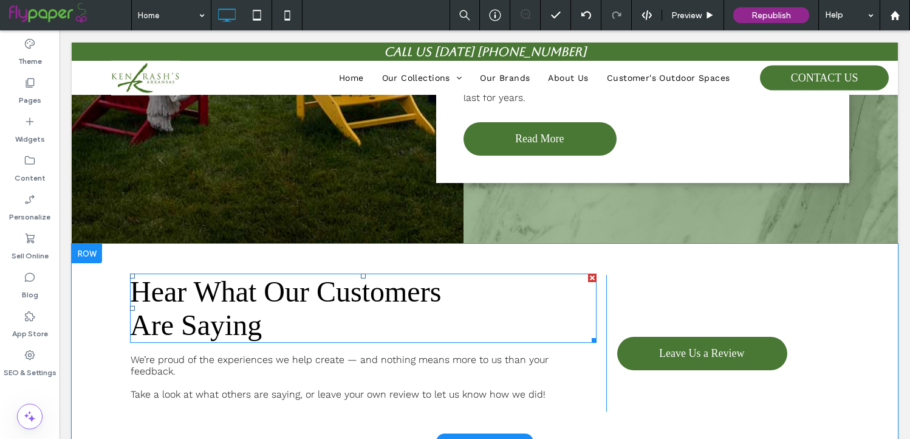
scroll to position [1791, 0]
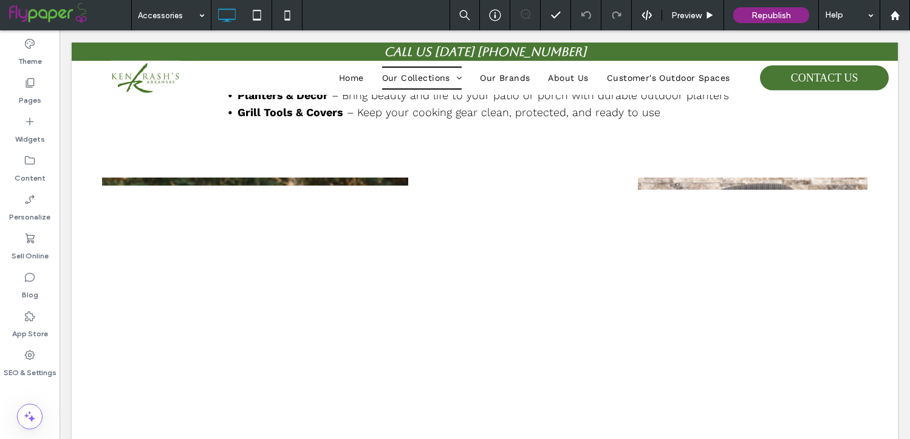
scroll to position [183, 0]
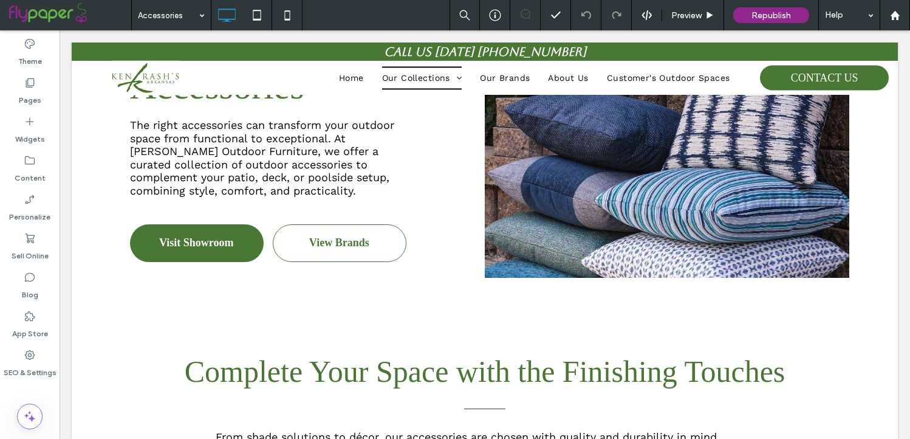
click at [199, 13] on div "Accessories" at bounding box center [171, 15] width 79 height 30
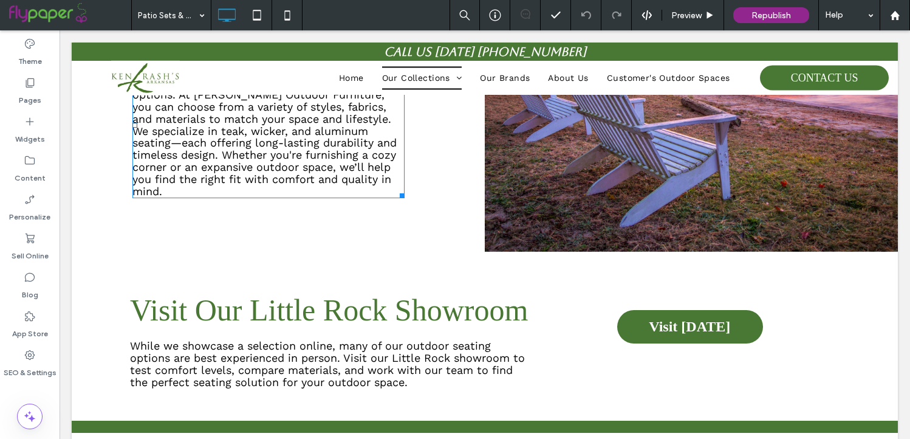
scroll to position [919, 0]
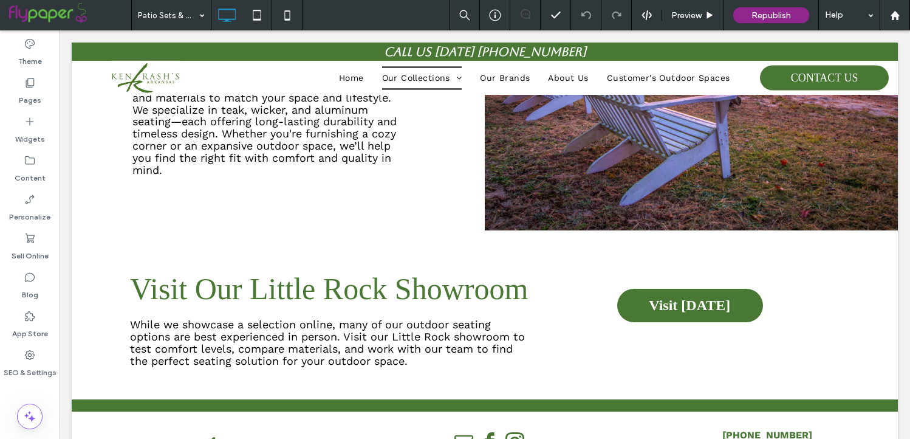
click at [186, 13] on input at bounding box center [168, 15] width 61 height 30
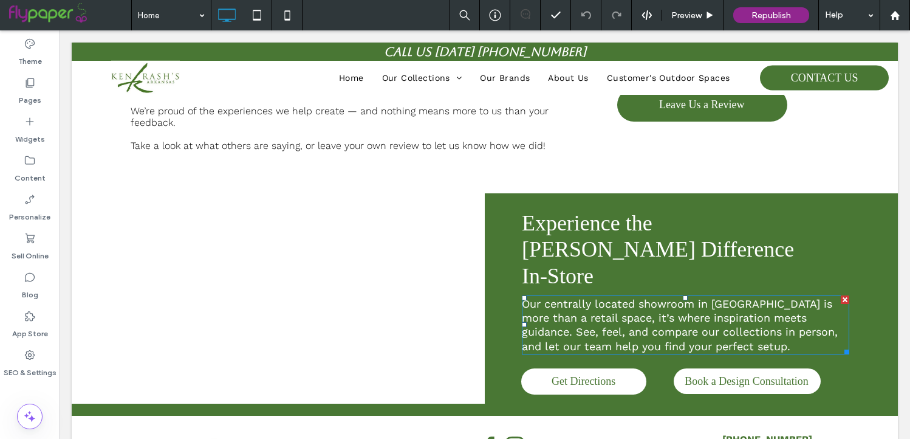
scroll to position [2098, 0]
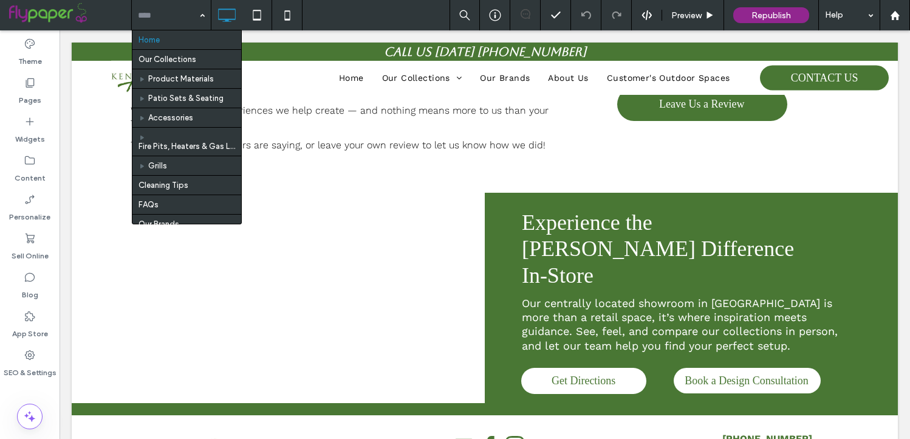
click at [204, 11] on div "Home Our Collections Product Materials Patio Sets & Seating Accessories Fire Pi…" at bounding box center [171, 15] width 79 height 30
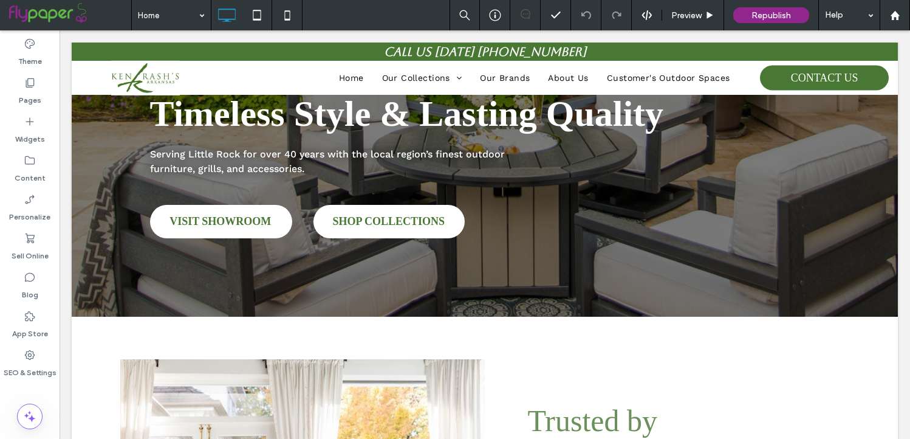
scroll to position [0, 0]
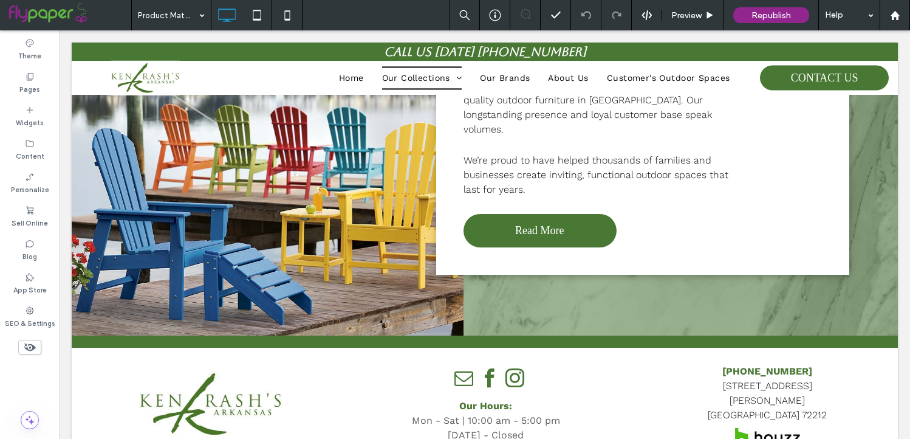
scroll to position [1014, 0]
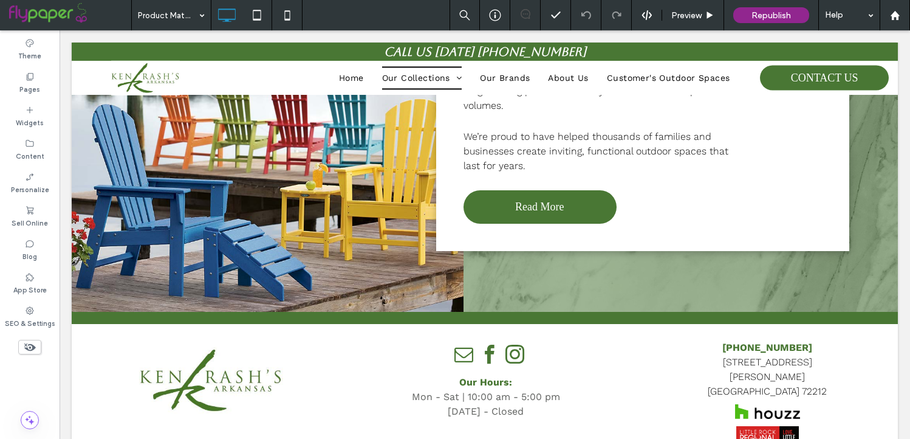
click at [191, 22] on input at bounding box center [168, 15] width 61 height 30
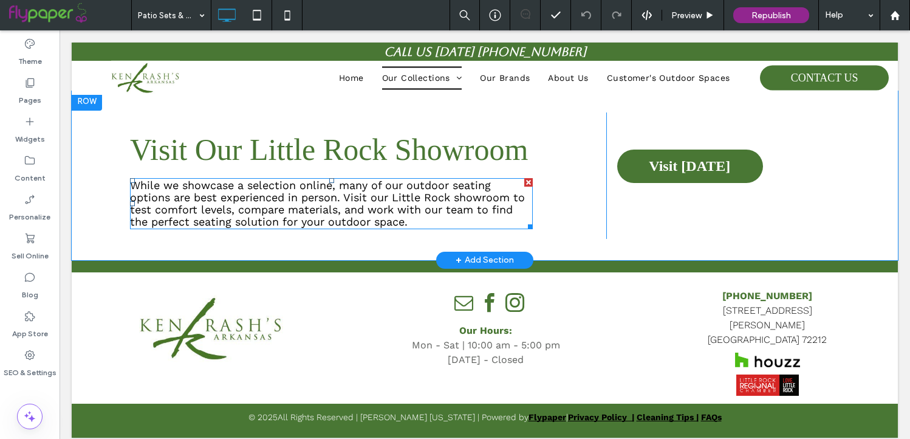
scroll to position [1061, 0]
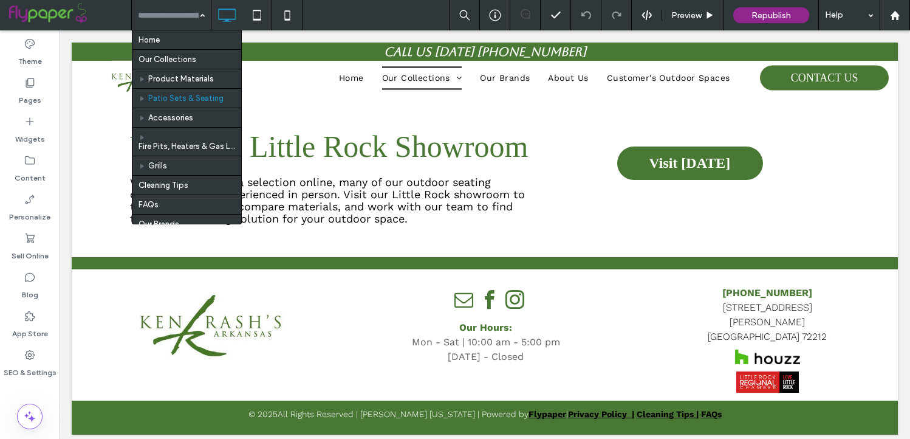
click at [189, 17] on input at bounding box center [168, 15] width 61 height 30
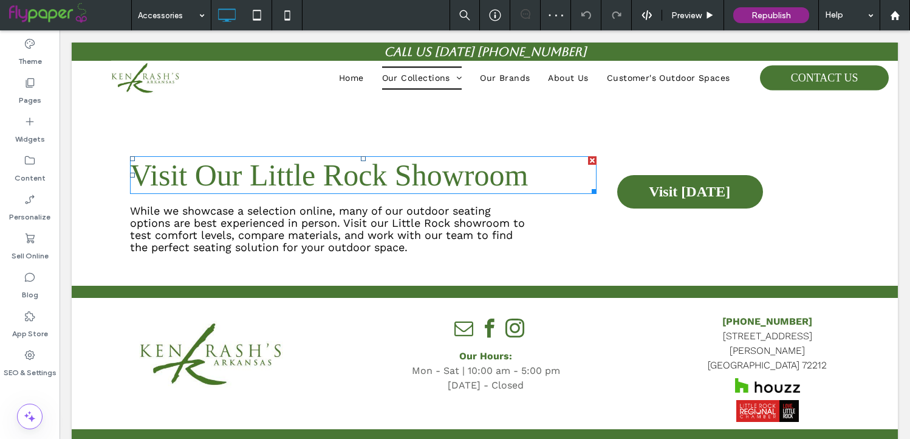
scroll to position [1051, 0]
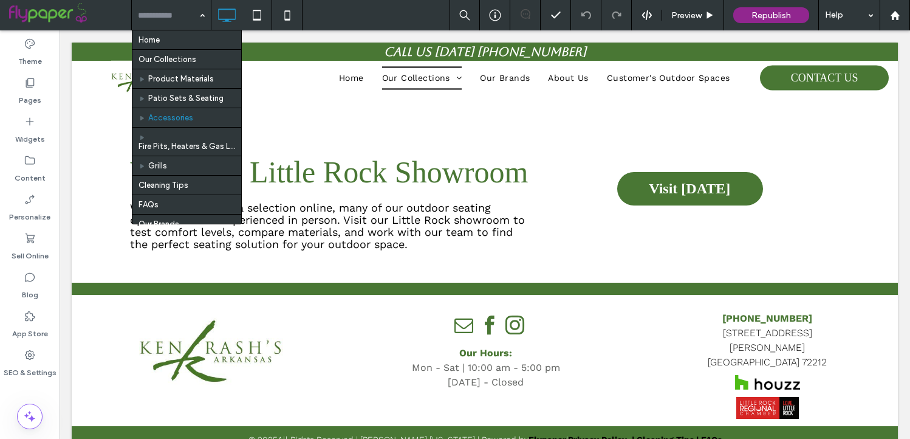
click at [185, 21] on input at bounding box center [168, 15] width 61 height 30
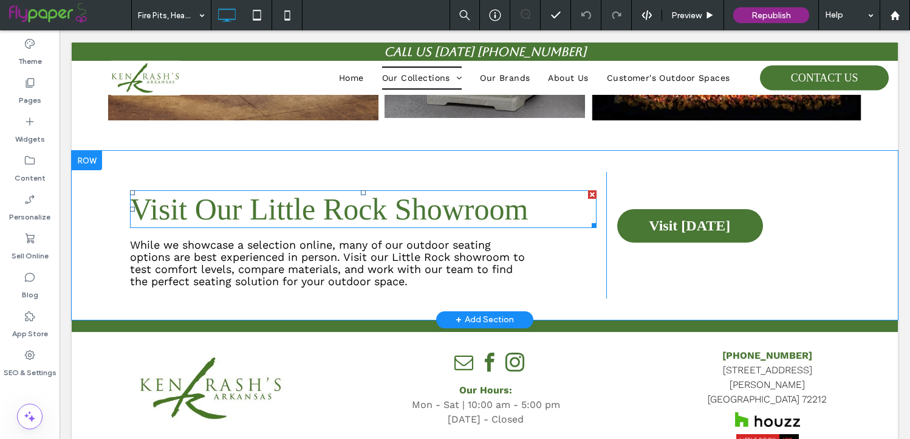
scroll to position [939, 0]
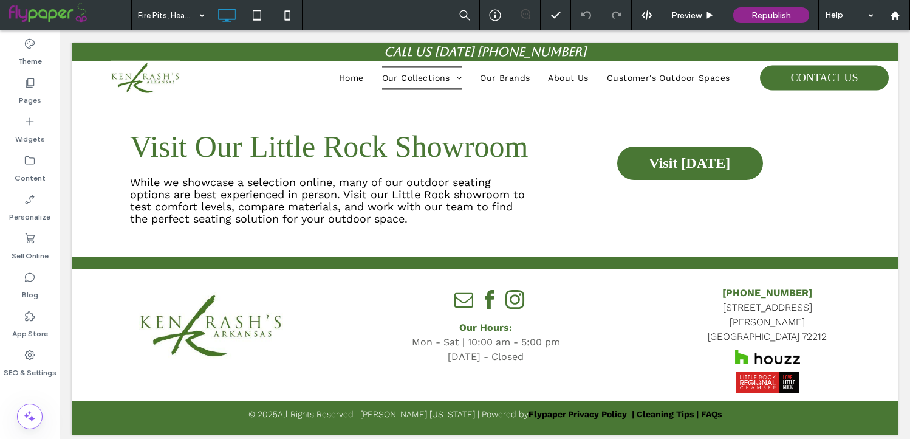
click at [196, 15] on div "Fire Pits, Heaters & Gas Logs" at bounding box center [171, 15] width 79 height 30
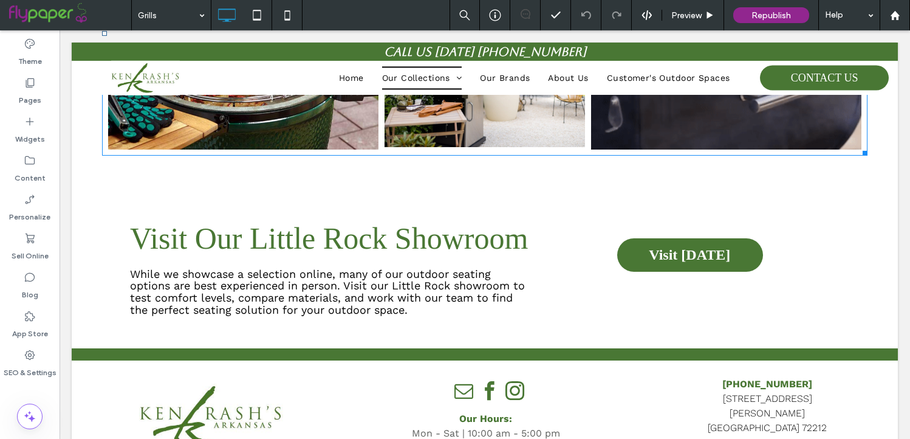
scroll to position [804, 0]
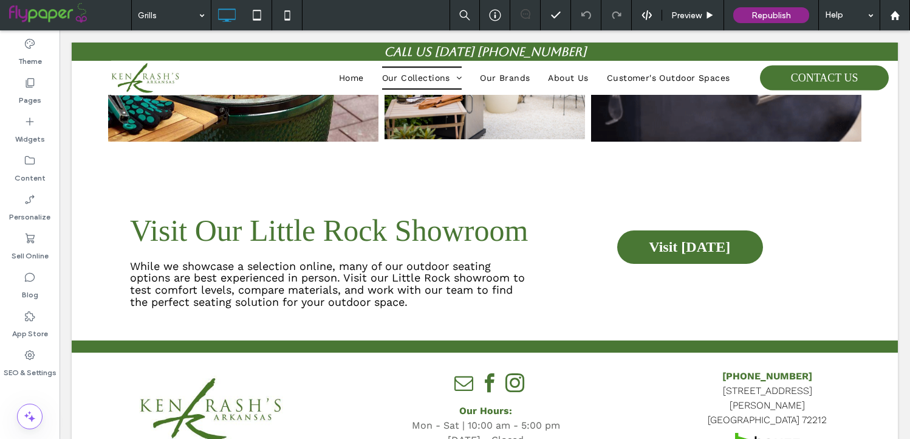
click at [196, 6] on div "Grills" at bounding box center [171, 15] width 79 height 30
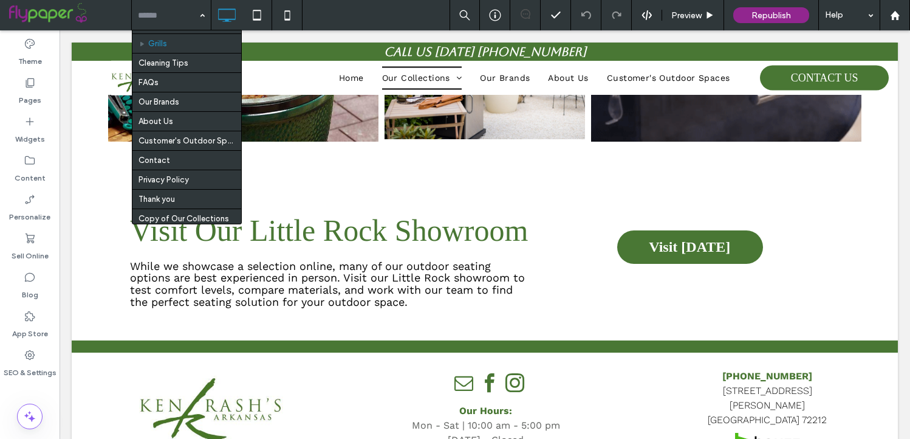
scroll to position [124, 0]
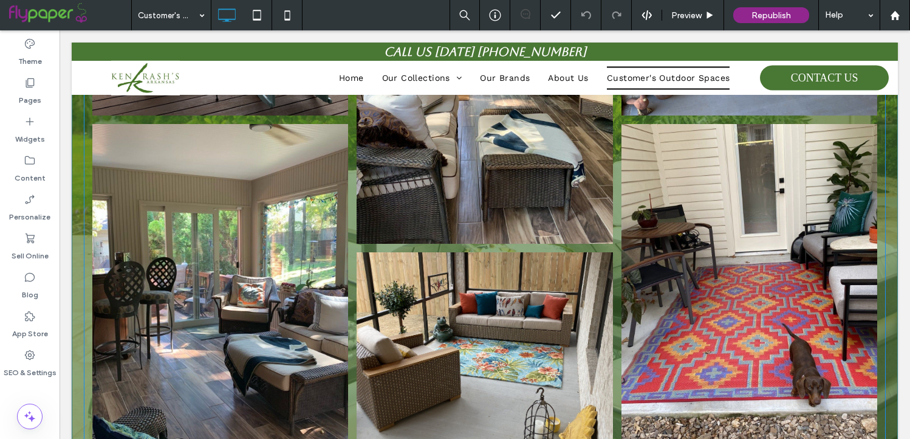
scroll to position [428, 0]
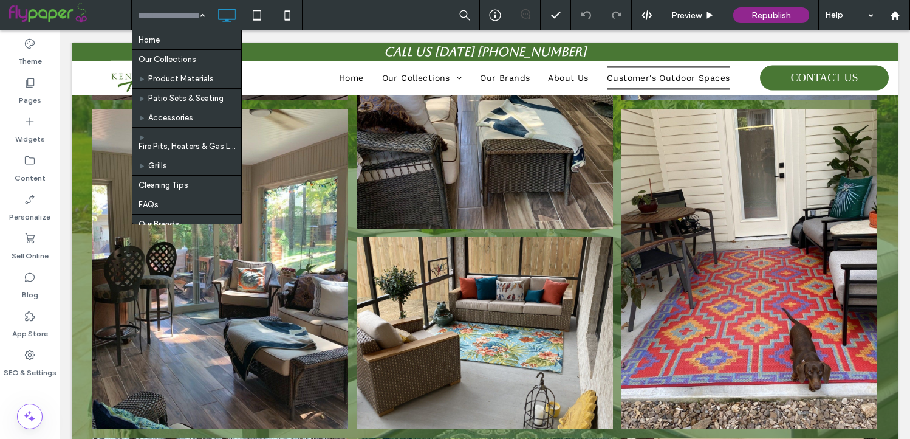
click at [183, 26] on input at bounding box center [168, 15] width 61 height 30
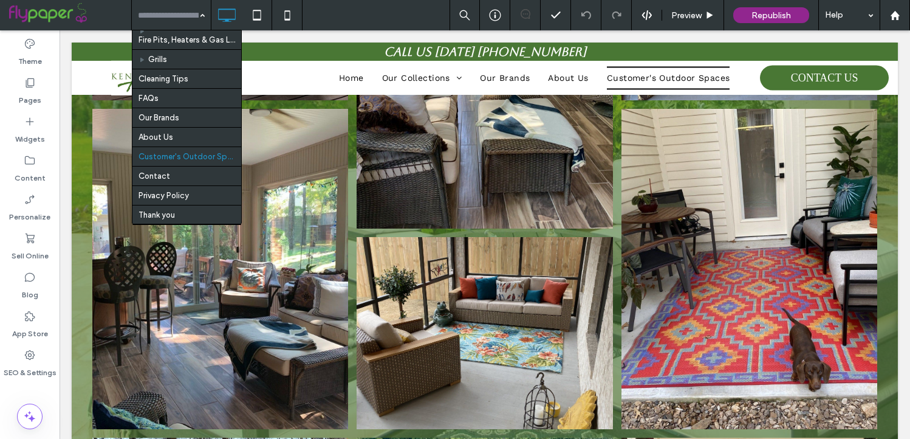
scroll to position [135, 0]
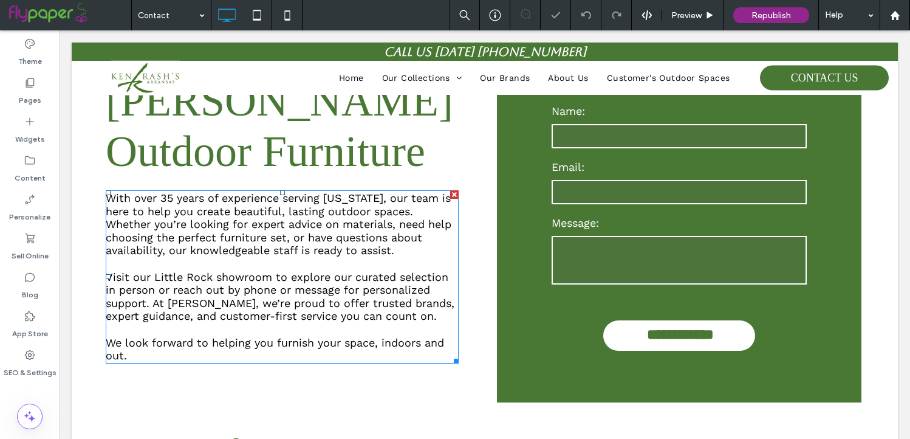
scroll to position [182, 0]
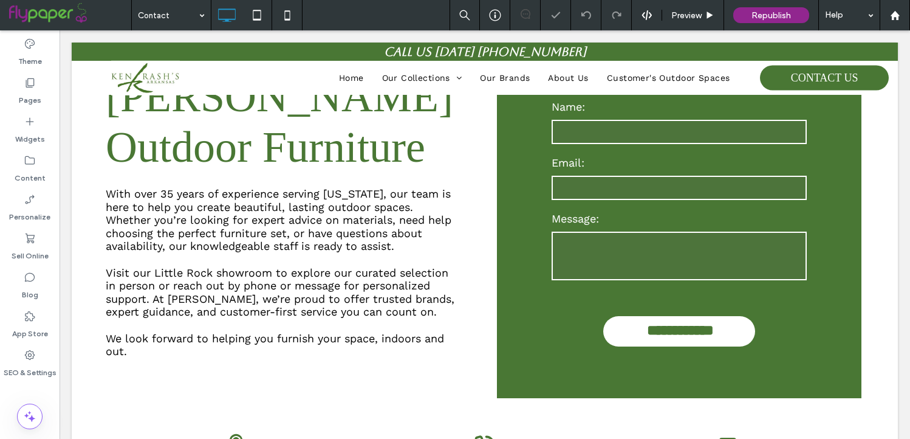
click at [189, 13] on input at bounding box center [168, 15] width 61 height 30
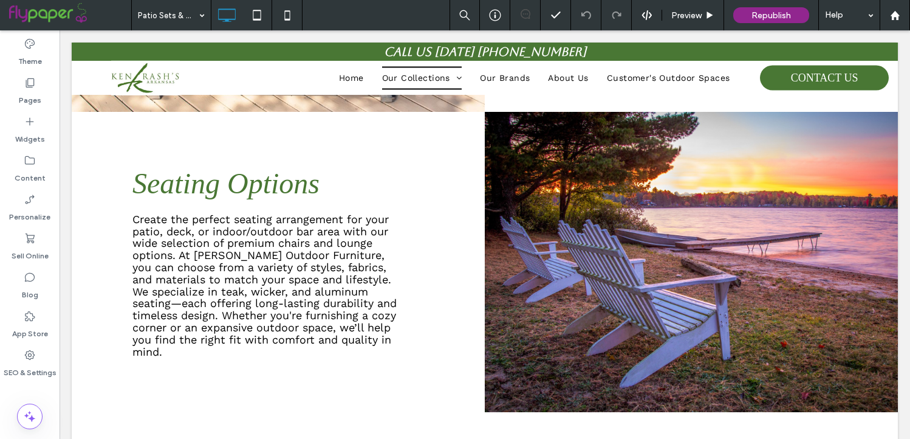
scroll to position [695, 0]
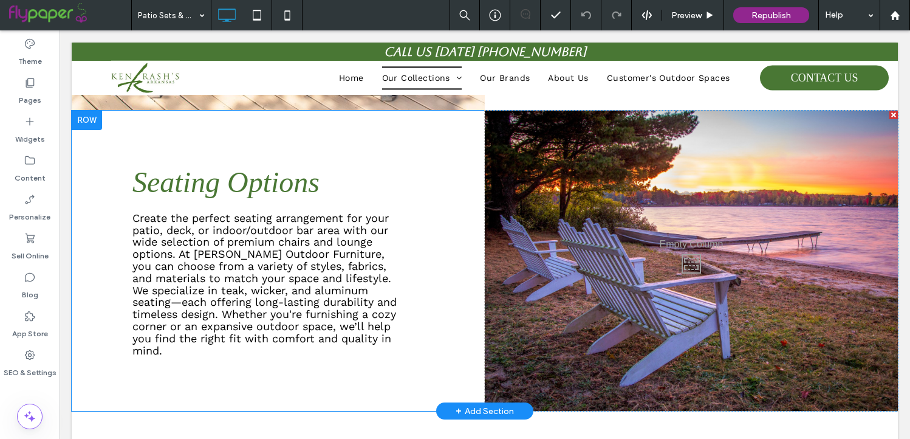
click at [550, 212] on div "Click To Paste" at bounding box center [691, 261] width 413 height 301
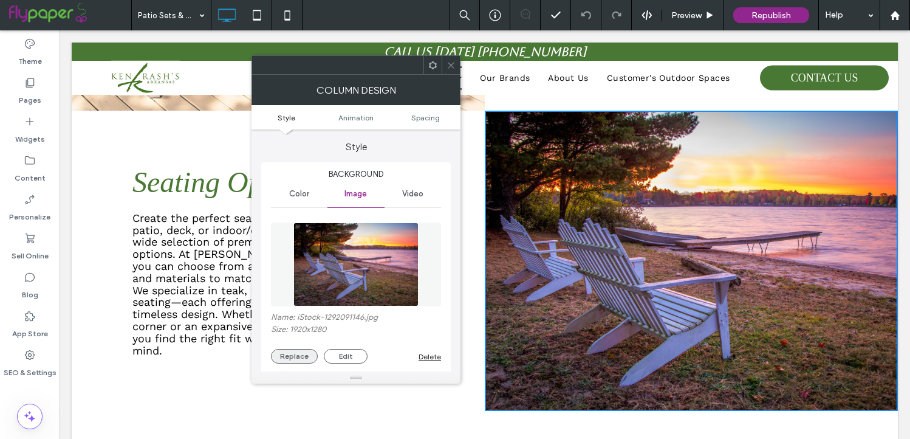
click at [285, 359] on button "Replace" at bounding box center [294, 356] width 47 height 15
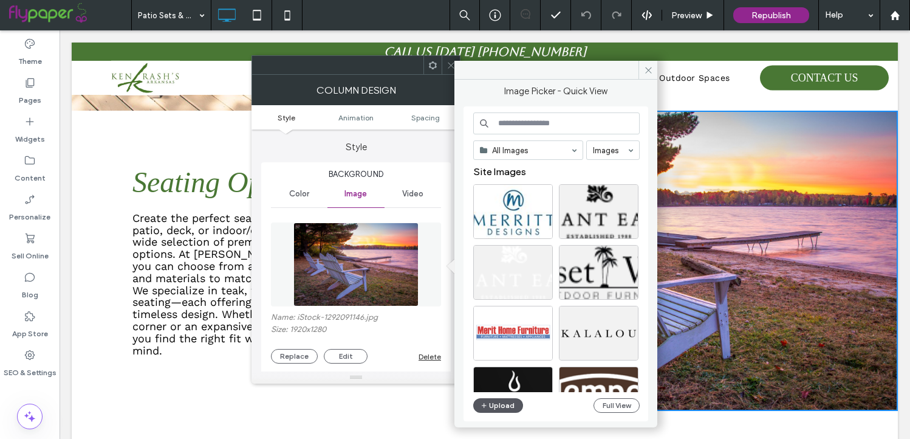
click at [502, 400] on button "Upload" at bounding box center [498, 405] width 50 height 15
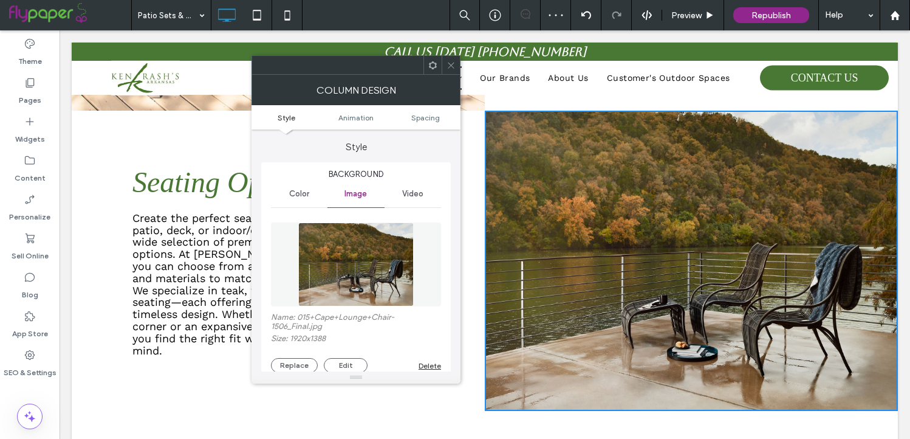
click at [454, 70] on span at bounding box center [450, 65] width 9 height 18
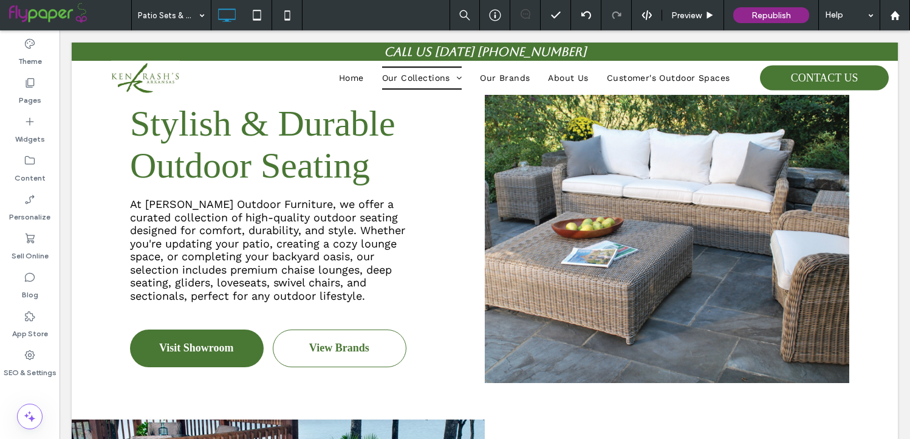
scroll to position [0, 0]
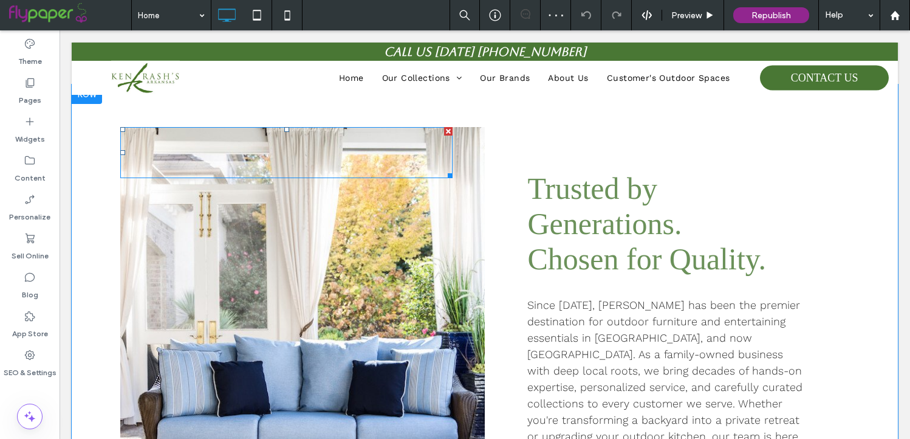
scroll to position [422, 0]
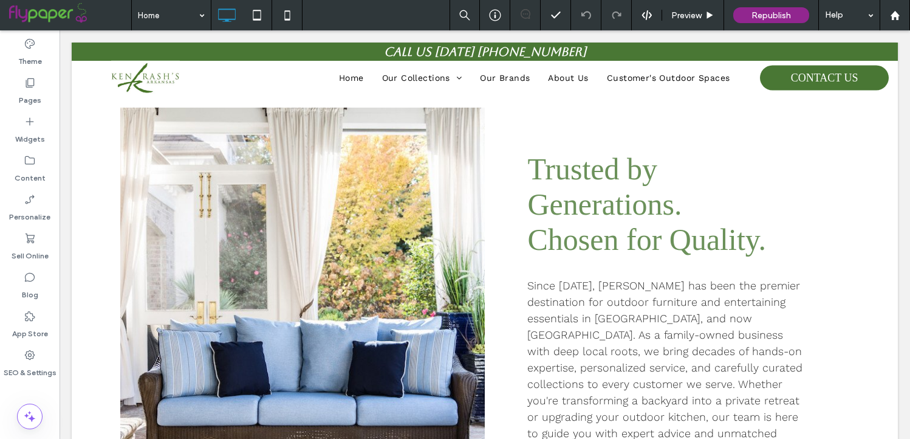
click at [200, 15] on div "Home" at bounding box center [171, 15] width 79 height 30
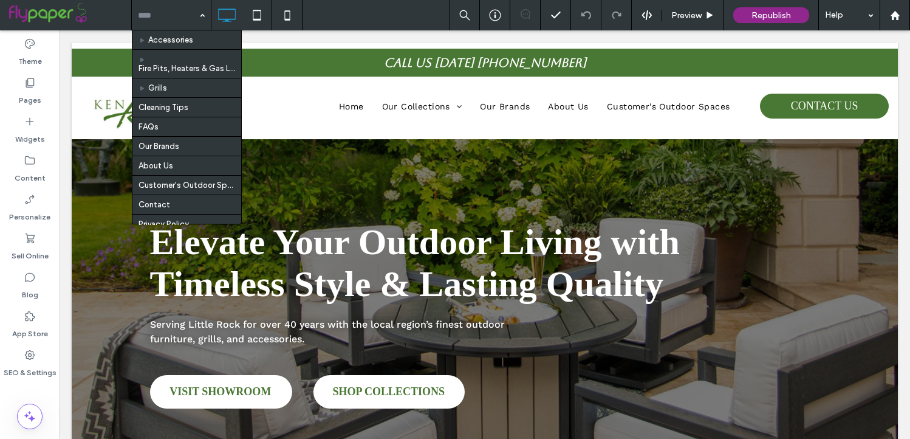
scroll to position [0, 0]
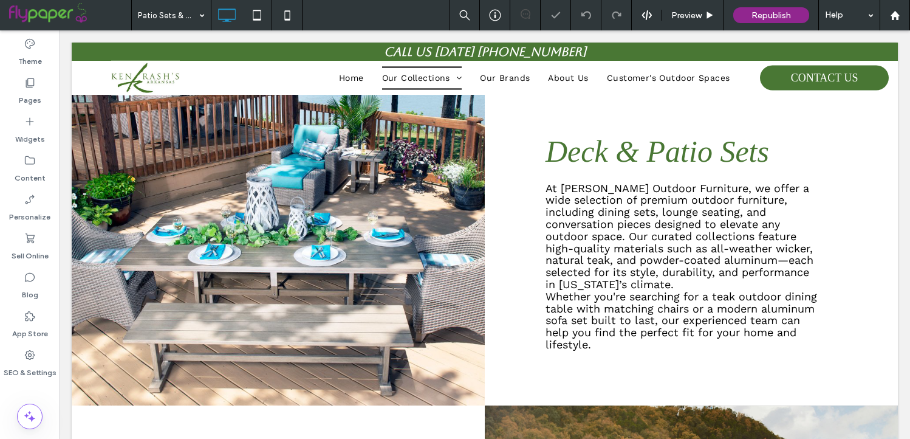
scroll to position [399, 0]
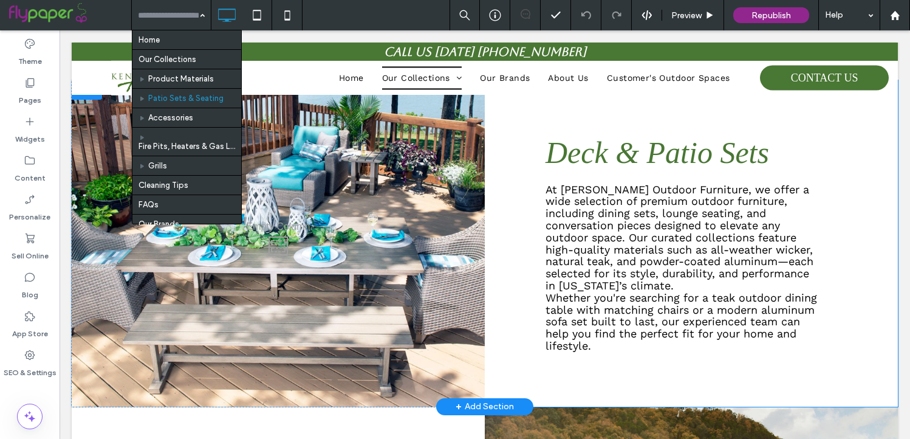
click at [381, 224] on div "Click To Paste" at bounding box center [278, 243] width 413 height 326
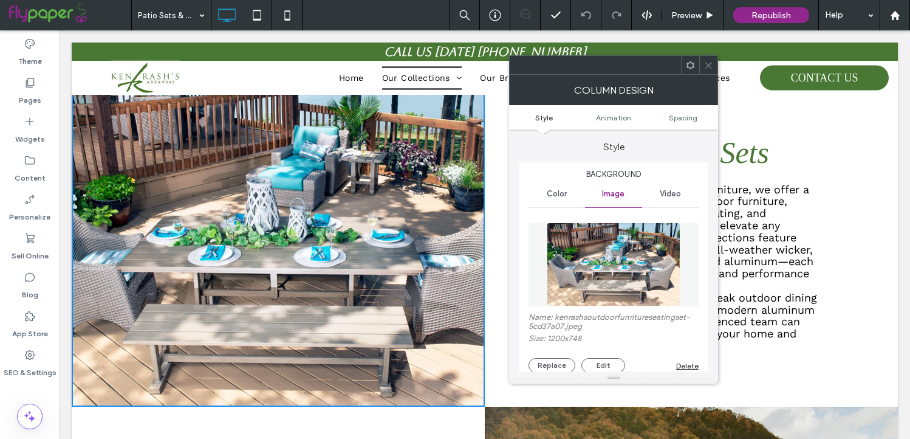
click at [604, 278] on img at bounding box center [614, 264] width 134 height 84
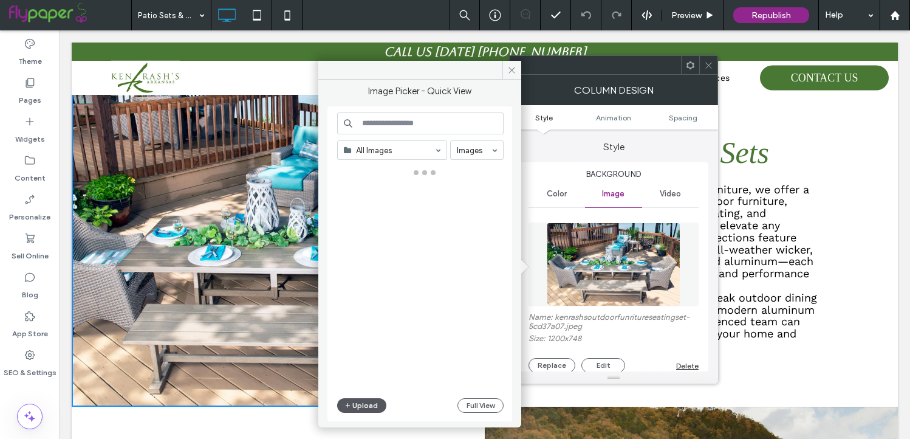
click at [357, 405] on button "Upload" at bounding box center [362, 405] width 50 height 15
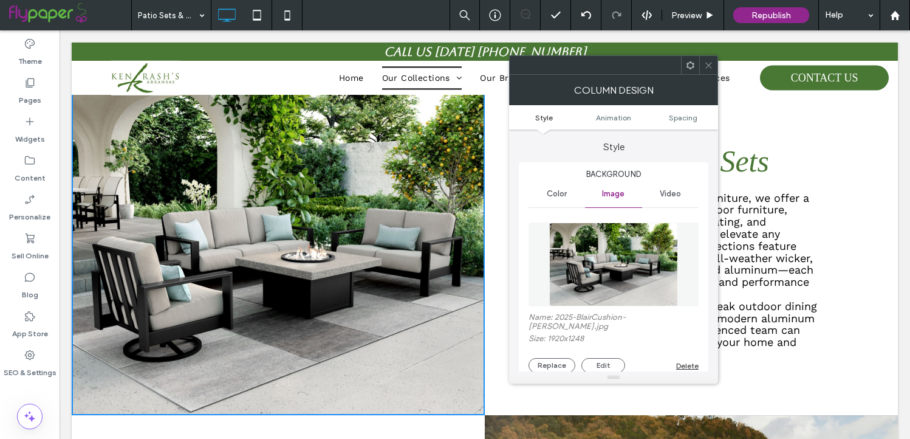
scroll to position [405, 0]
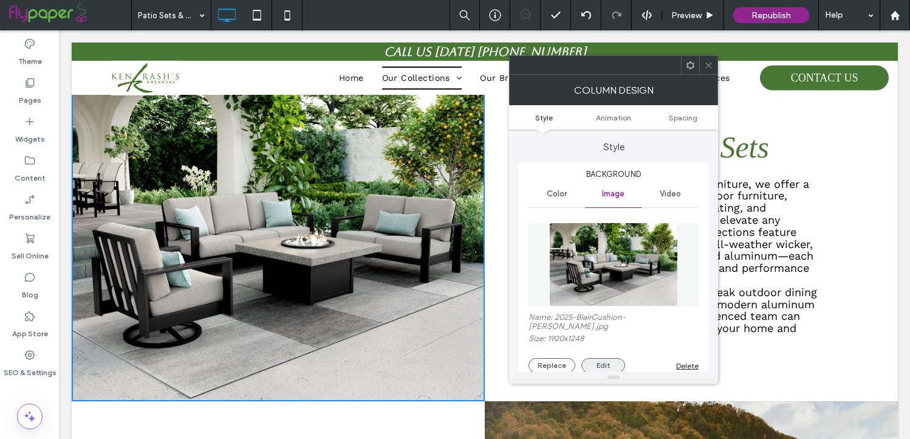
click at [597, 363] on button "Edit" at bounding box center [603, 365] width 44 height 15
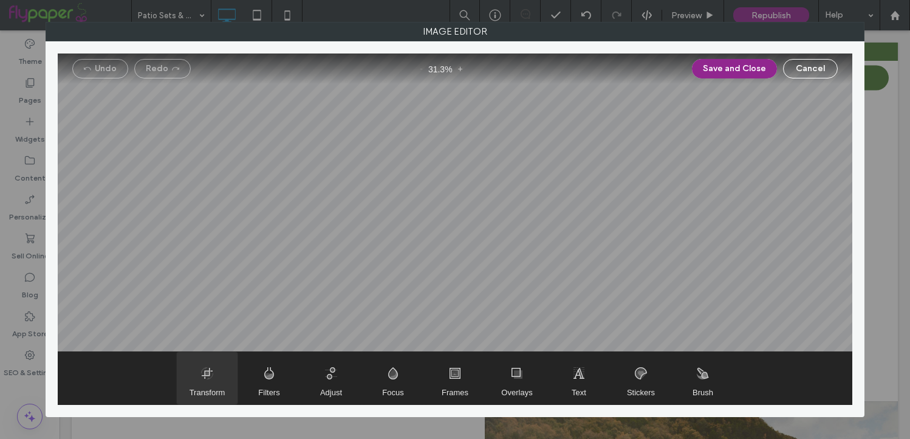
click at [208, 372] on span "Transform" at bounding box center [207, 378] width 61 height 52
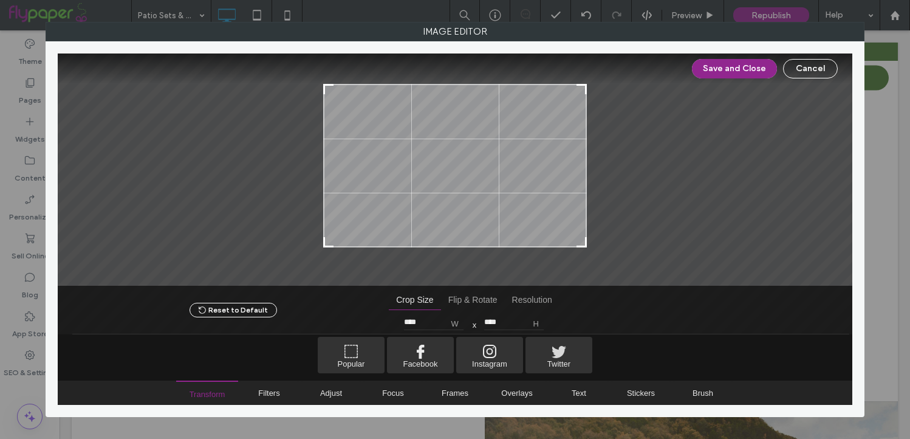
type input "****"
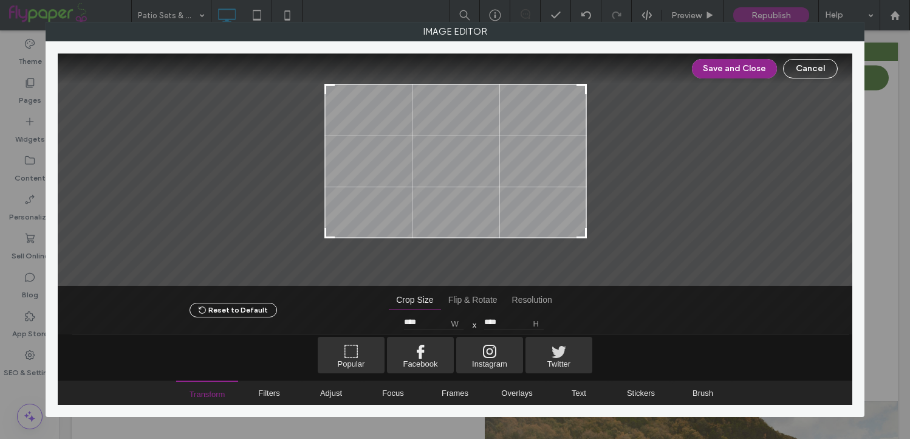
drag, startPoint x: 328, startPoint y: 253, endPoint x: 329, endPoint y: 236, distance: 17.1
click at [329, 236] on div at bounding box center [330, 232] width 15 height 15
type input "****"
drag, startPoint x: 584, startPoint y: 86, endPoint x: 568, endPoint y: 86, distance: 15.8
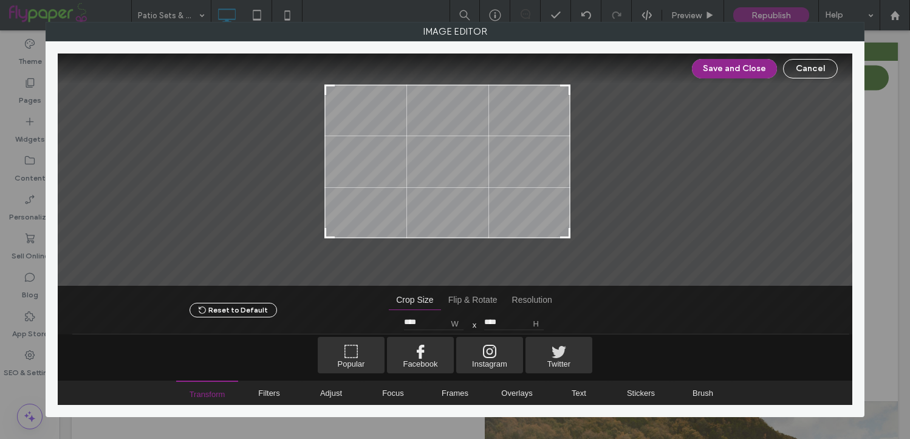
click at [568, 86] on div at bounding box center [565, 90] width 15 height 15
type input "****"
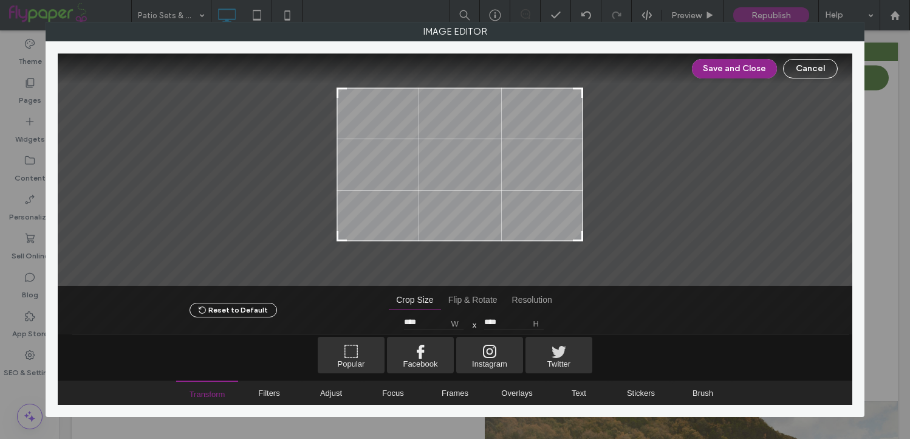
drag, startPoint x: 514, startPoint y: 121, endPoint x: 526, endPoint y: 123, distance: 12.3
click at [526, 124] on div at bounding box center [460, 164] width 247 height 154
click at [719, 77] on button "Save and Close" at bounding box center [734, 68] width 85 height 19
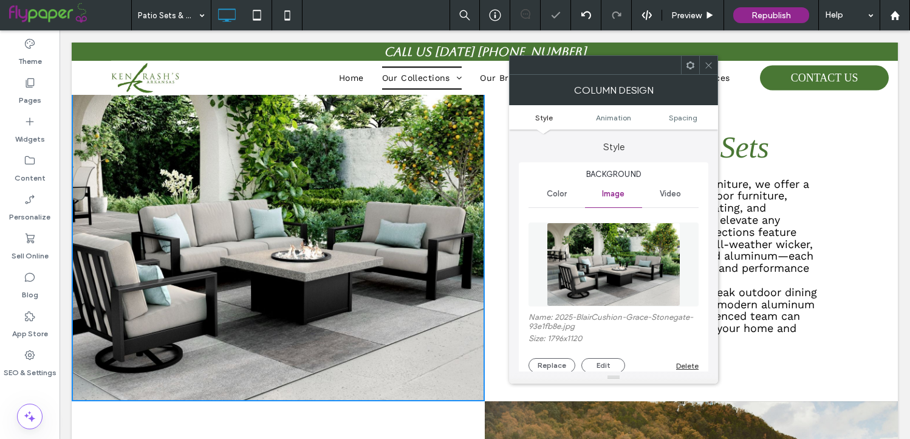
click at [706, 67] on icon at bounding box center [708, 65] width 9 height 9
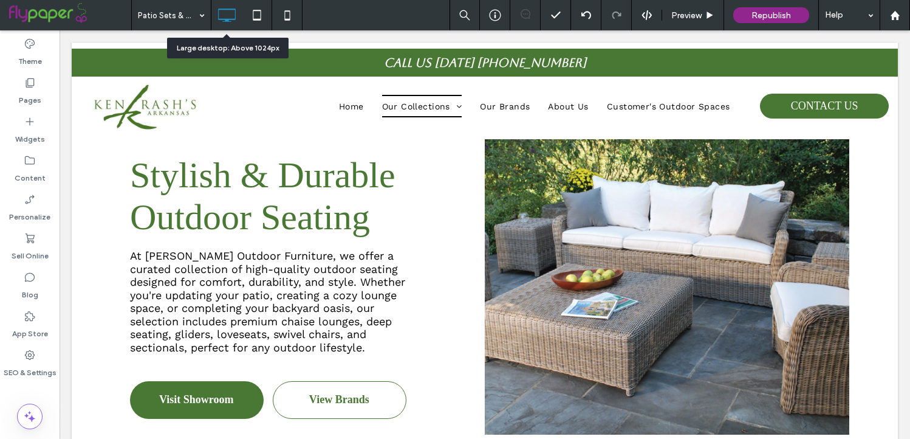
scroll to position [0, 0]
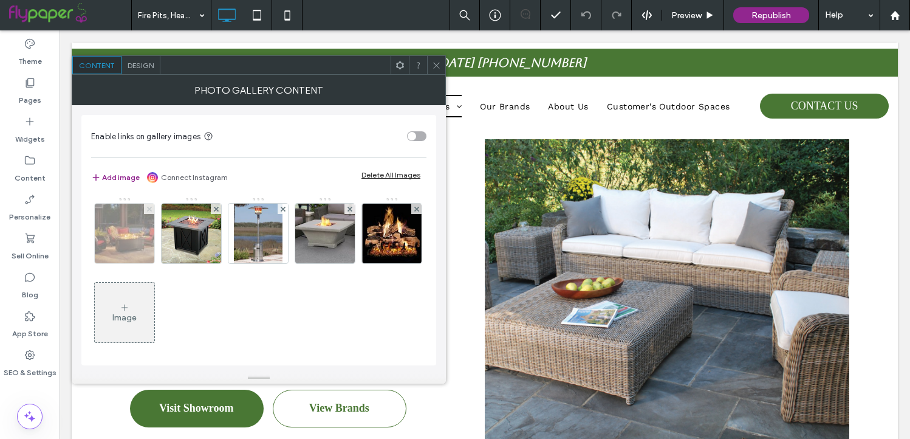
click at [150, 210] on use at bounding box center [148, 208] width 5 height 5
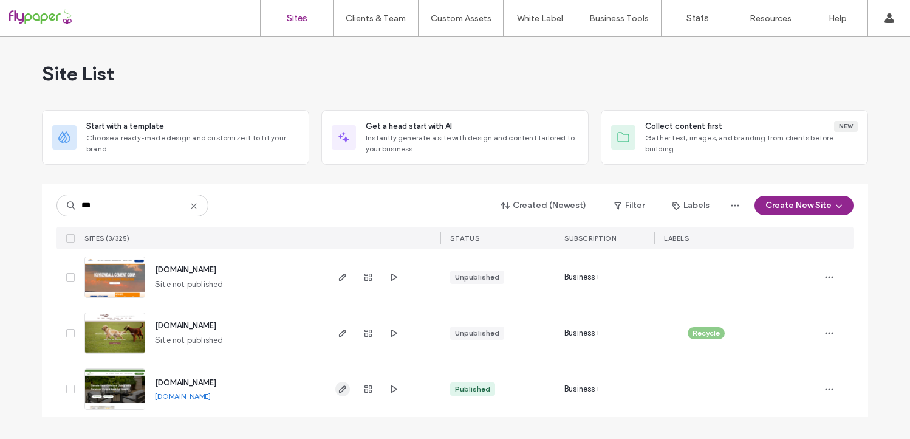
type input "***"
click at [345, 393] on icon "button" at bounding box center [343, 389] width 10 height 10
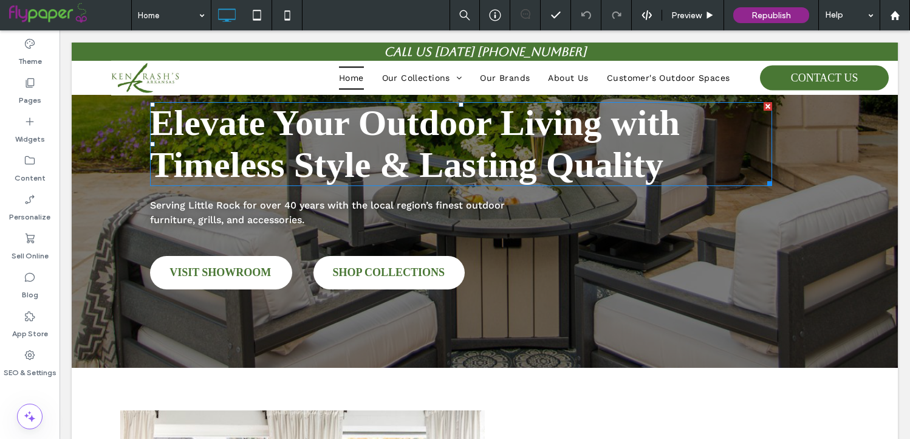
scroll to position [159, 0]
